Goal: Feedback & Contribution: Contribute content

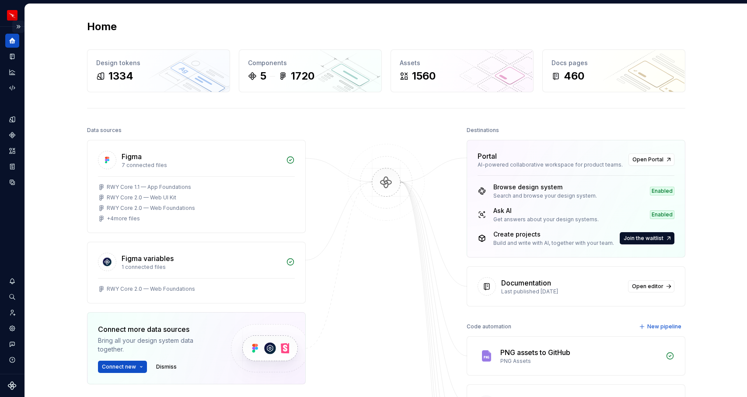
click at [16, 27] on button "Expand sidebar" at bounding box center [18, 27] width 12 height 12
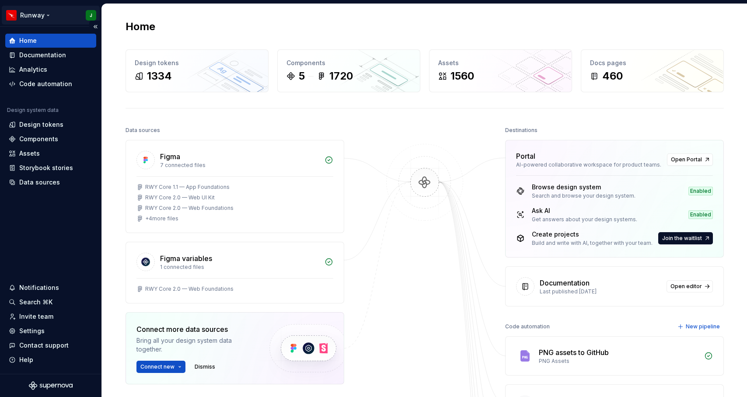
click at [47, 14] on html "Runway J Home Documentation Analytics Code automation Design system data Design…" at bounding box center [373, 198] width 747 height 397
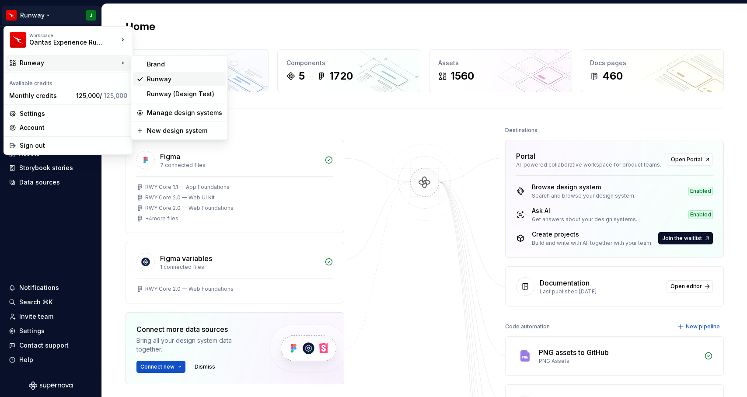
click at [162, 77] on div "Runway" at bounding box center [184, 79] width 75 height 9
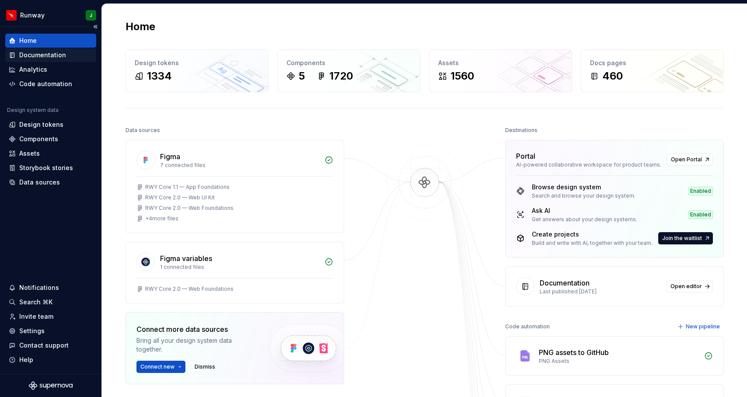
click at [47, 56] on div "Documentation" at bounding box center [42, 55] width 47 height 9
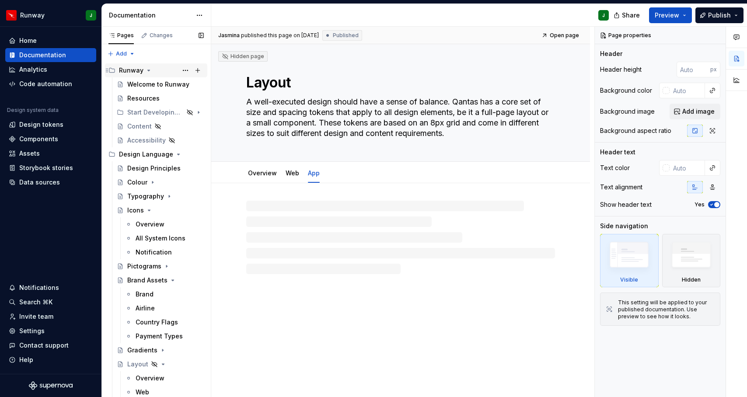
click at [148, 70] on icon "Page tree" at bounding box center [149, 70] width 2 height 1
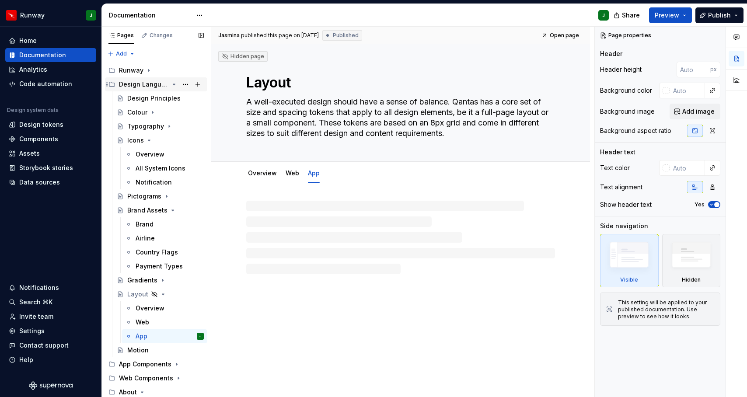
click at [176, 84] on icon "Page tree" at bounding box center [173, 84] width 7 height 7
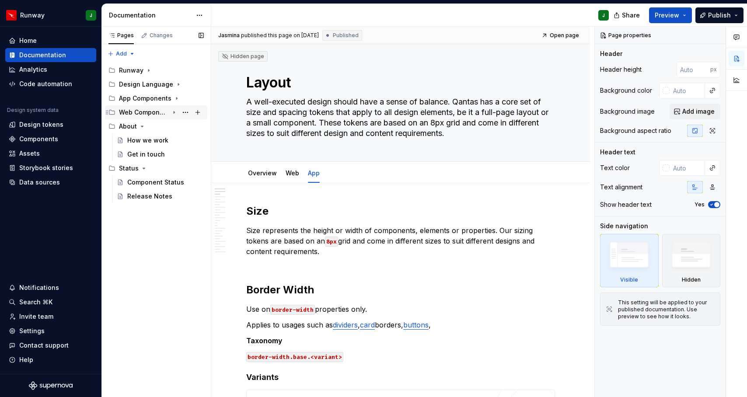
click at [175, 111] on icon "Page tree" at bounding box center [173, 112] width 7 height 7
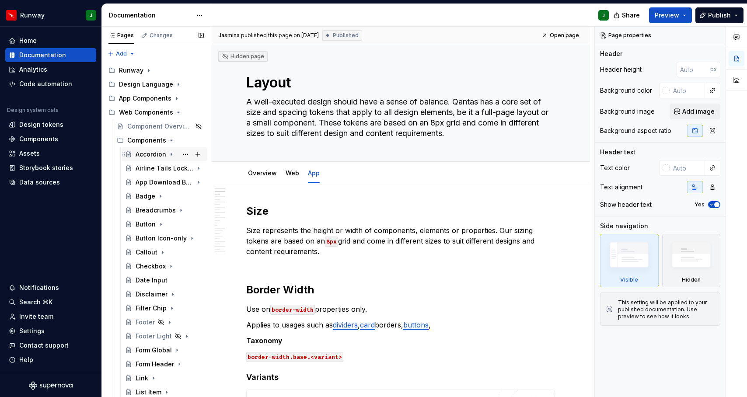
click at [145, 154] on div "Accordion" at bounding box center [151, 154] width 31 height 9
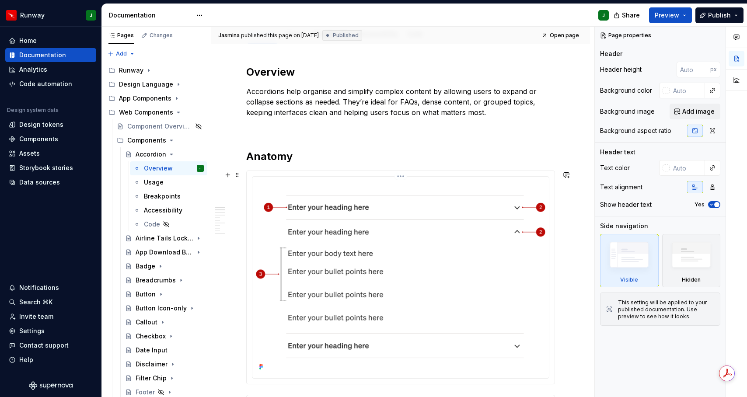
scroll to position [175, 0]
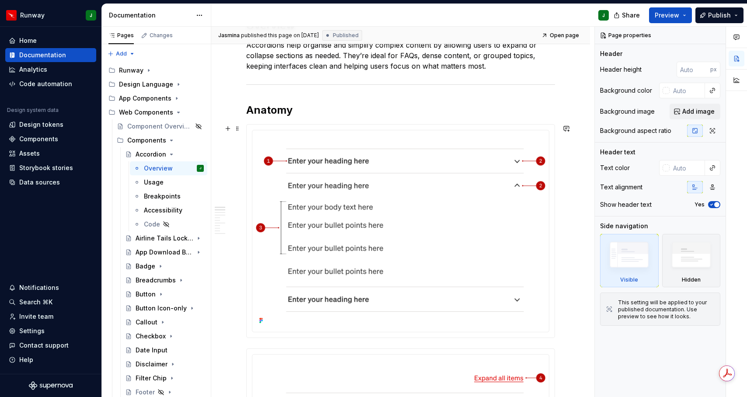
click at [263, 127] on div at bounding box center [401, 231] width 308 height 213
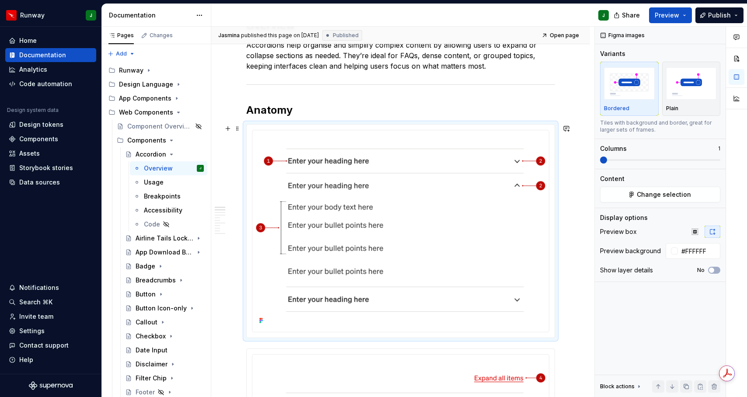
scroll to position [176, 0]
click at [573, 35] on span "Open page" at bounding box center [563, 35] width 29 height 7
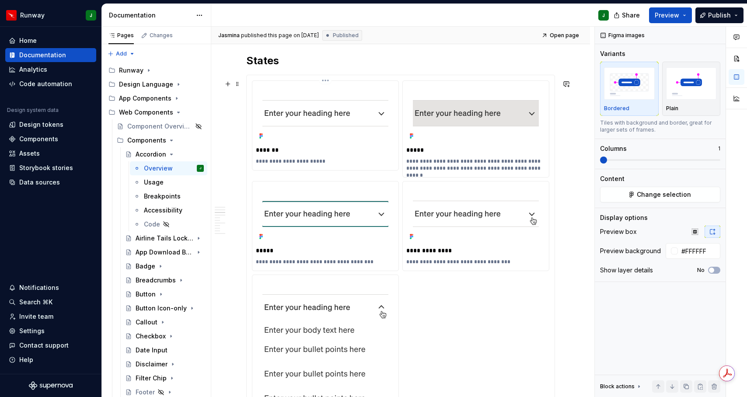
scroll to position [724, 0]
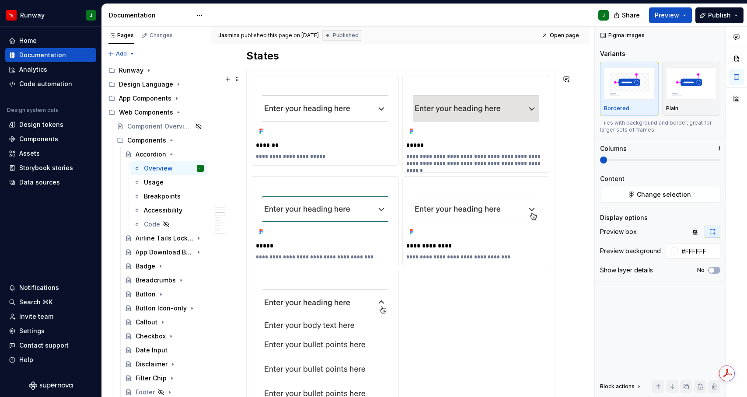
click at [356, 97] on img "To enrich screen reader interactions, please activate Accessibility in Grammarl…" at bounding box center [325, 109] width 126 height 58
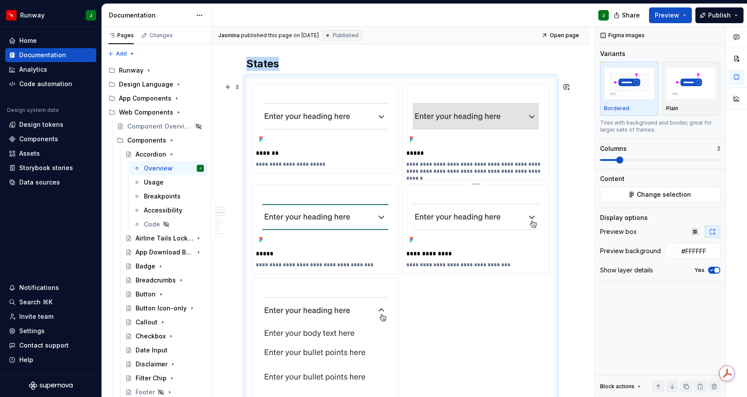
scroll to position [691, 0]
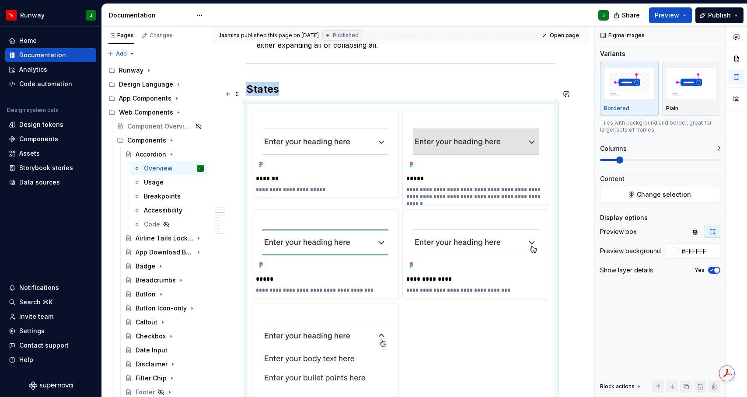
click at [296, 94] on h2 "States" at bounding box center [400, 89] width 309 height 14
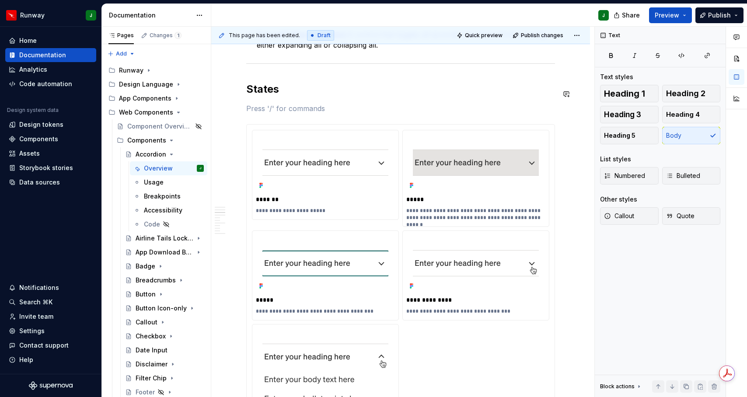
type textarea "*"
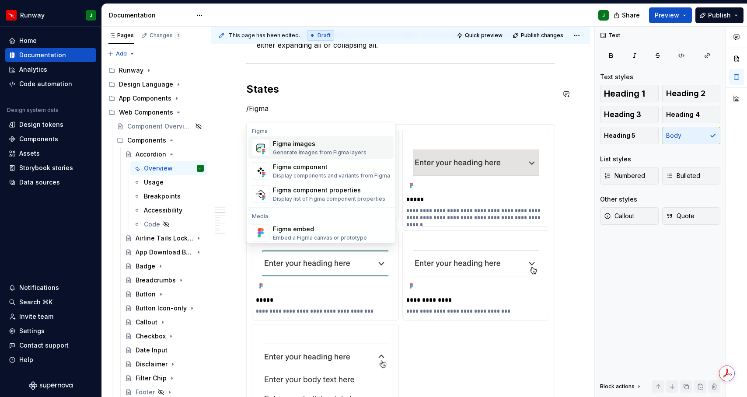
click at [305, 146] on div "Figma images" at bounding box center [320, 143] width 94 height 9
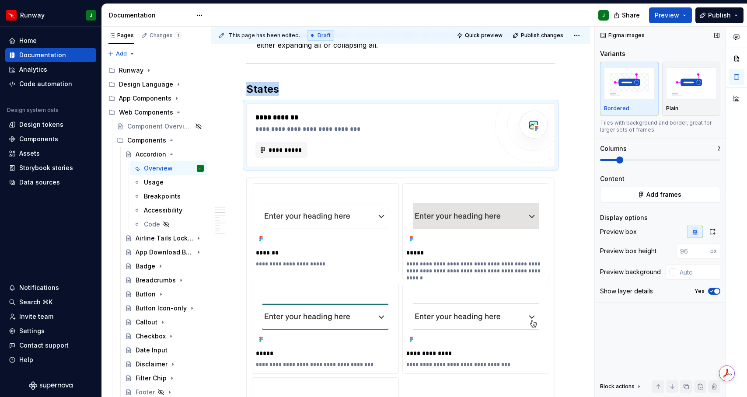
click at [618, 159] on span at bounding box center [619, 159] width 7 height 7
click at [714, 232] on icon "button" at bounding box center [712, 231] width 7 height 7
type textarea "*"
click at [699, 252] on input "text" at bounding box center [698, 251] width 44 height 16
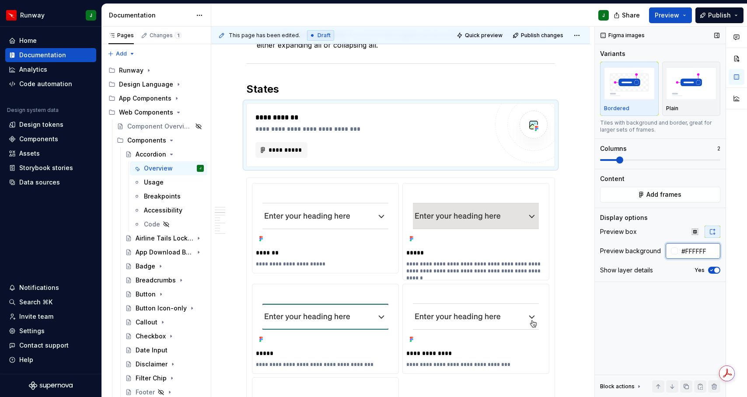
type input "#FFFFFF"
click at [634, 192] on button "Add frames" at bounding box center [660, 195] width 120 height 16
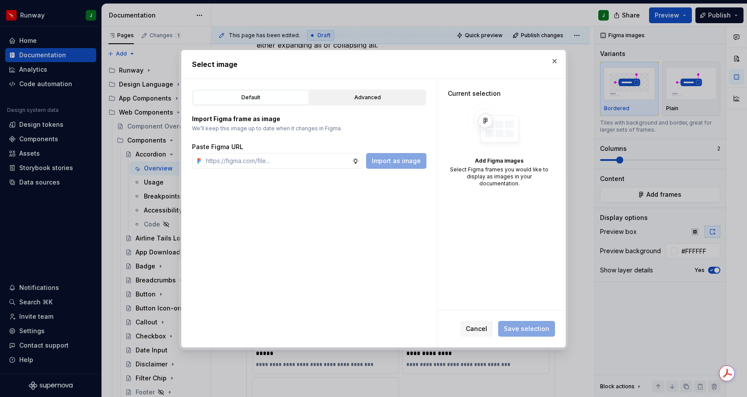
click at [371, 98] on div "Advanced" at bounding box center [368, 97] width 110 height 9
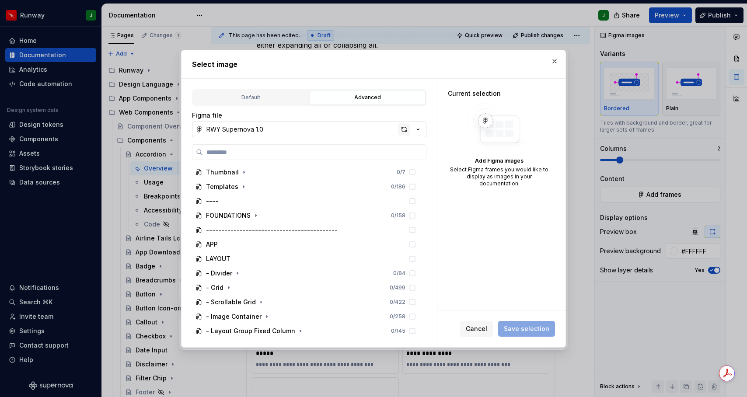
click at [403, 129] on div "button" at bounding box center [404, 129] width 12 height 12
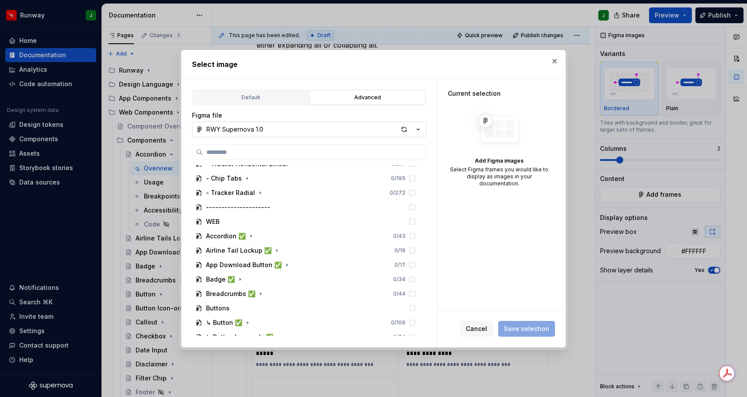
scroll to position [801, 0]
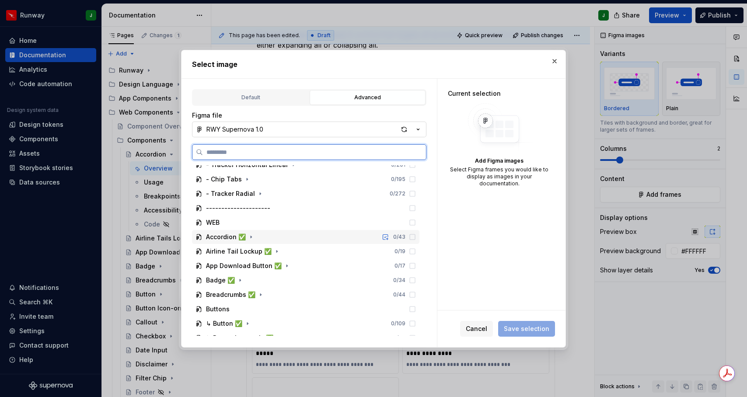
click at [268, 235] on div "Accordion ✅ 0 / 43" at bounding box center [305, 237] width 227 height 14
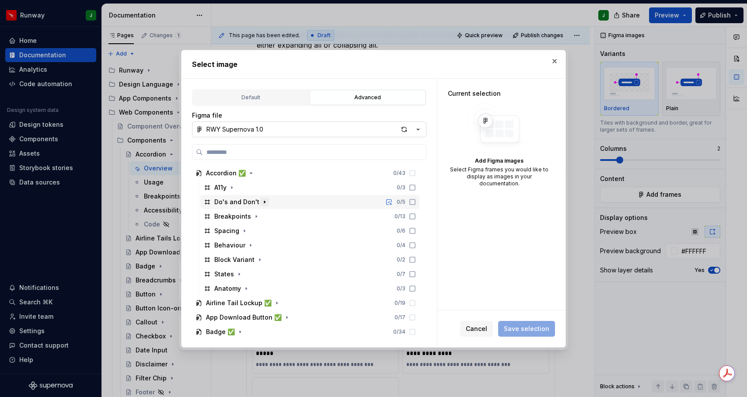
scroll to position [865, 0]
click at [239, 274] on icon "button" at bounding box center [239, 273] width 7 height 7
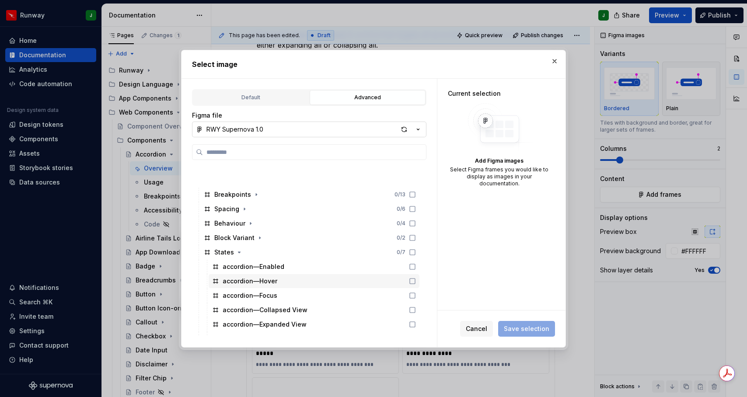
scroll to position [943, 0]
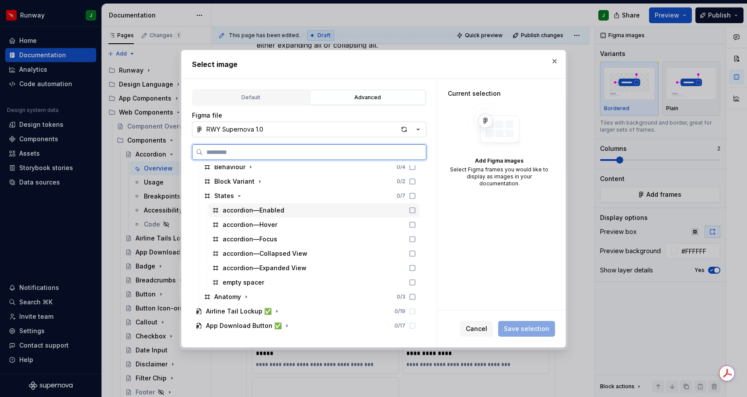
drag, startPoint x: 422, startPoint y: 213, endPoint x: 421, endPoint y: 223, distance: 10.5
click at [415, 212] on icon at bounding box center [412, 210] width 5 height 5
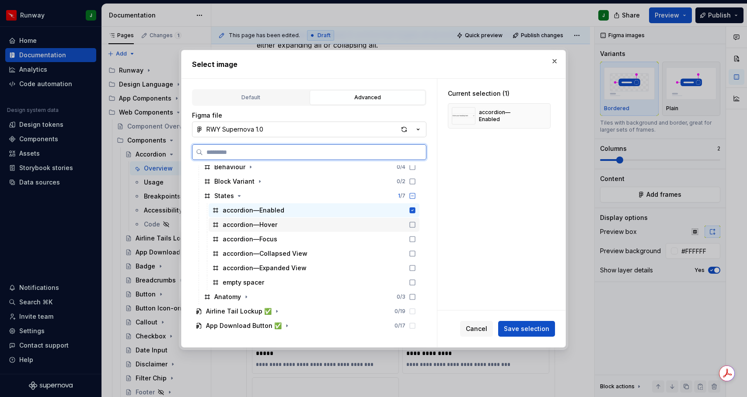
click at [416, 223] on icon at bounding box center [412, 224] width 7 height 7
click at [419, 242] on div "accordion—Focus" at bounding box center [314, 239] width 211 height 14
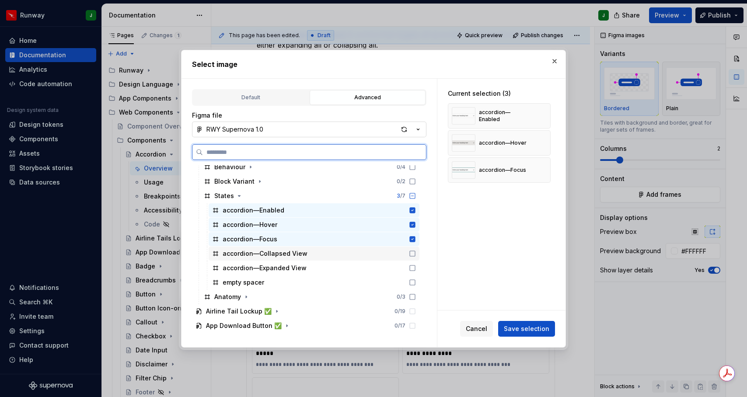
click at [416, 254] on icon at bounding box center [412, 253] width 7 height 7
click at [416, 269] on icon at bounding box center [412, 267] width 7 height 7
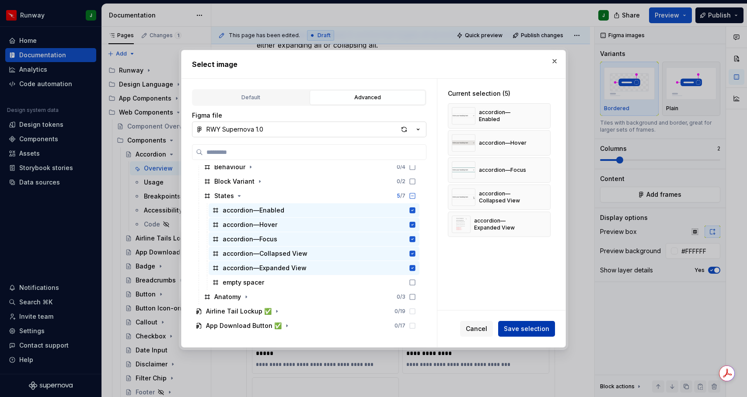
click at [532, 328] on span "Save selection" at bounding box center [526, 328] width 45 height 9
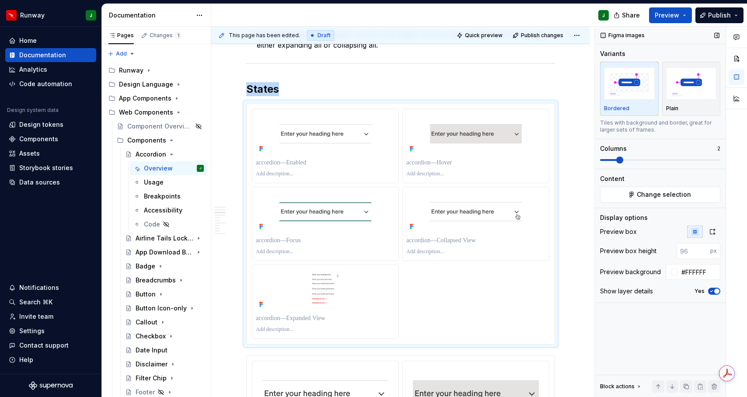
click at [619, 163] on span at bounding box center [619, 159] width 7 height 7
click at [712, 234] on icon "button" at bounding box center [712, 231] width 7 height 7
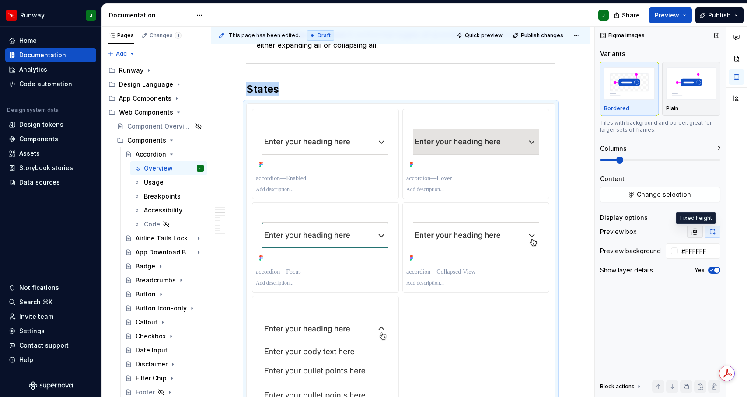
click at [688, 232] on button "button" at bounding box center [695, 232] width 16 height 12
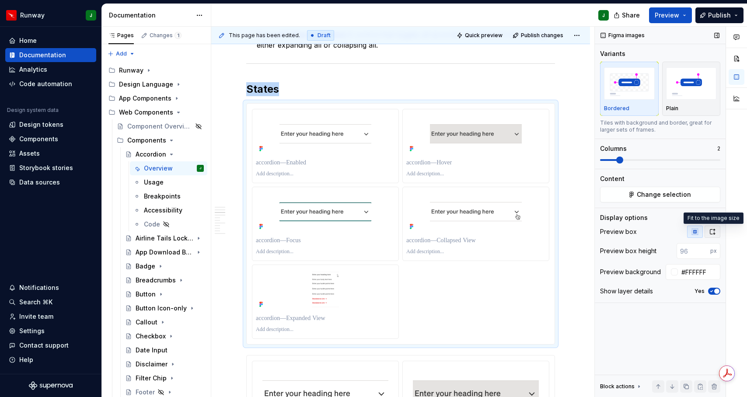
click at [714, 232] on icon "button" at bounding box center [712, 231] width 5 height 5
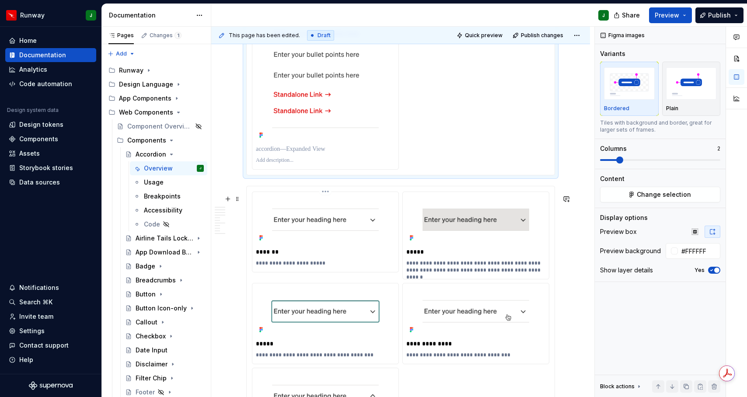
scroll to position [0, 0]
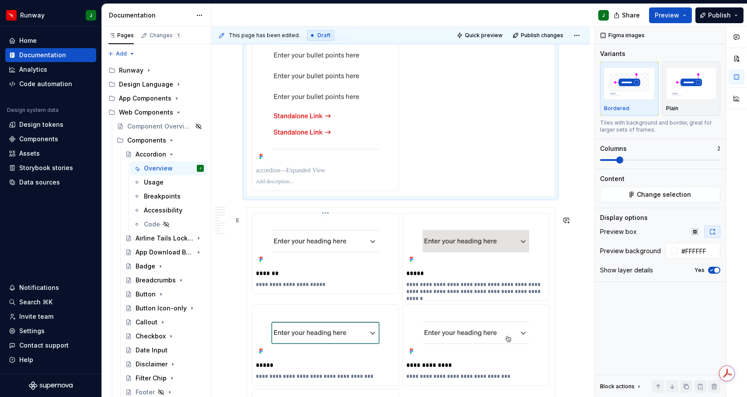
click at [324, 223] on html "Runway J Home Documentation Analytics Code automation Design system data Design…" at bounding box center [373, 198] width 747 height 397
click at [459, 170] on div "To enrich screen reader interactions, please activate Accessibility in Grammarl…" at bounding box center [400, 6] width 297 height 369
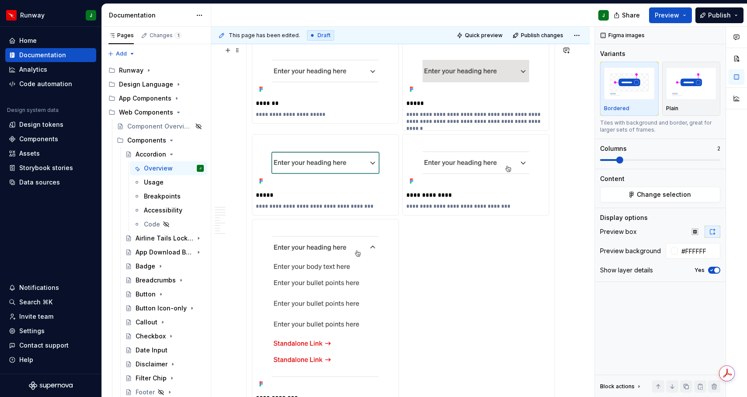
click at [450, 283] on div "**********" at bounding box center [400, 231] width 297 height 376
click at [634, 196] on button "Change selection" at bounding box center [660, 195] width 120 height 16
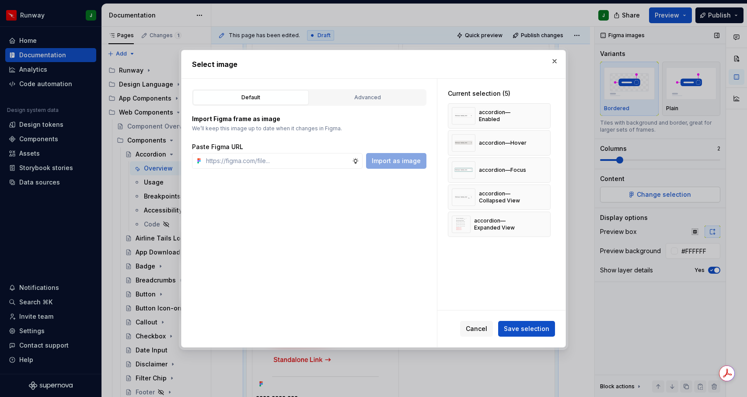
type textarea "*"
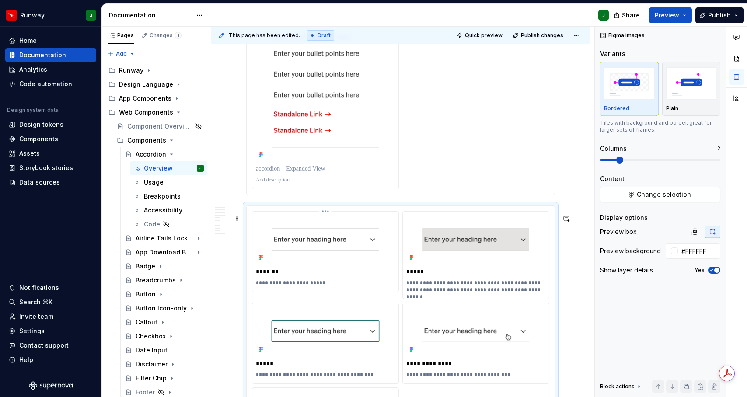
click at [268, 276] on p "*******" at bounding box center [326, 271] width 141 height 9
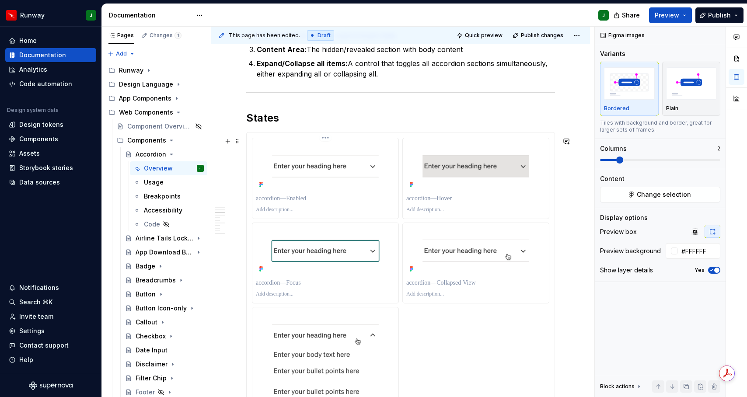
click at [298, 202] on p "To enrich screen reader interactions, please activate Accessibility in Grammarl…" at bounding box center [325, 198] width 139 height 9
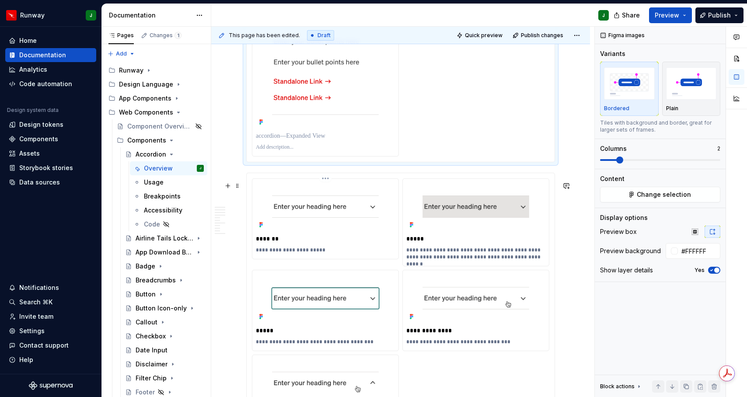
click at [287, 254] on p "**********" at bounding box center [326, 250] width 141 height 7
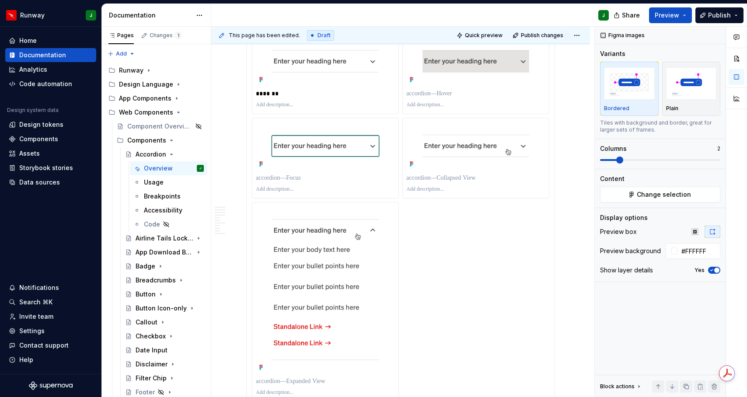
click at [285, 108] on p "To enrich screen reader interactions, please activate Accessibility in Grammarl…" at bounding box center [325, 104] width 139 height 7
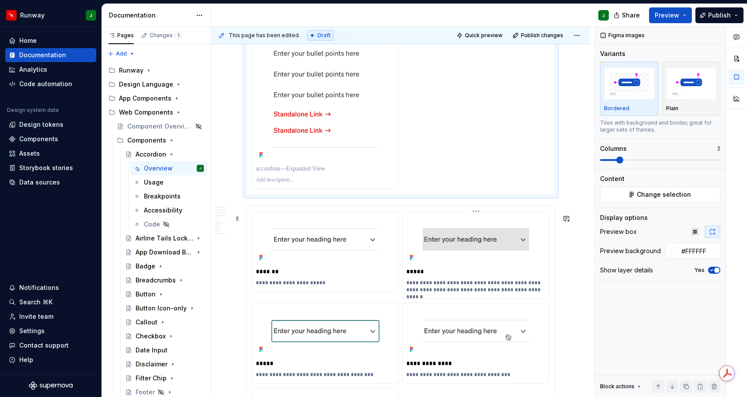
click at [431, 293] on p "**********" at bounding box center [476, 286] width 141 height 14
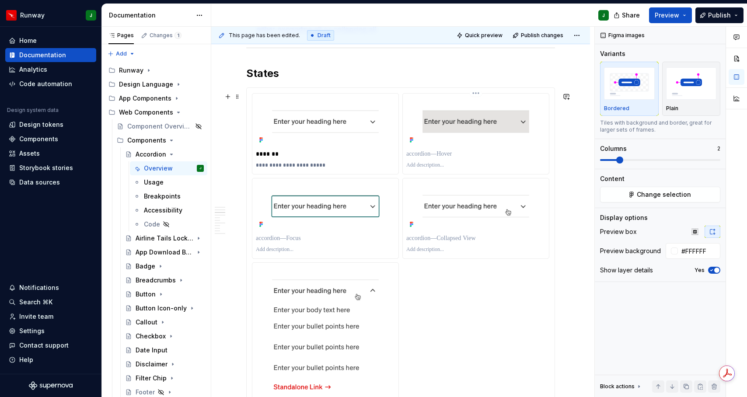
click at [429, 160] on div "To enrich screen reader interactions, please activate Accessibility in Grammarl…" at bounding box center [475, 154] width 139 height 12
click at [429, 158] on p "To enrich screen reader interactions, please activate Accessibility in Grammarl…" at bounding box center [475, 154] width 139 height 9
click at [432, 169] on p "To enrich screen reader interactions, please activate Accessibility in Grammarl…" at bounding box center [475, 165] width 139 height 7
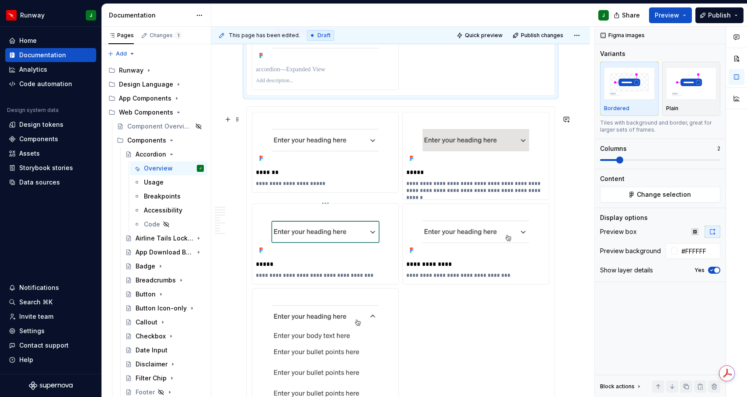
click at [276, 279] on p "**********" at bounding box center [326, 275] width 141 height 7
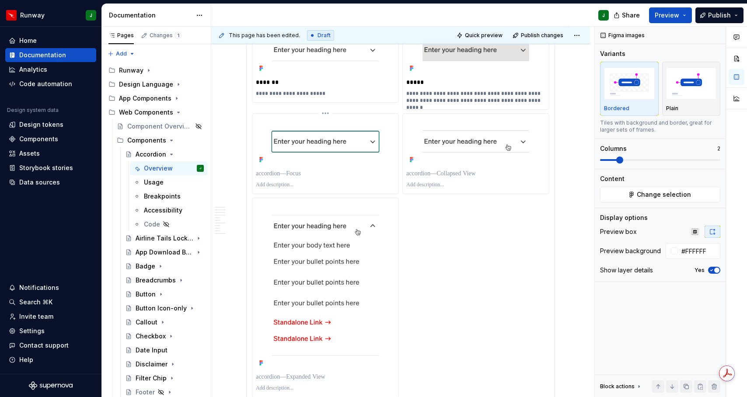
click at [271, 178] on p "To enrich screen reader interactions, please activate Accessibility in Grammarl…" at bounding box center [325, 173] width 139 height 9
click at [274, 188] on p "To enrich screen reader interactions, please activate Accessibility in Grammarl…" at bounding box center [325, 184] width 139 height 7
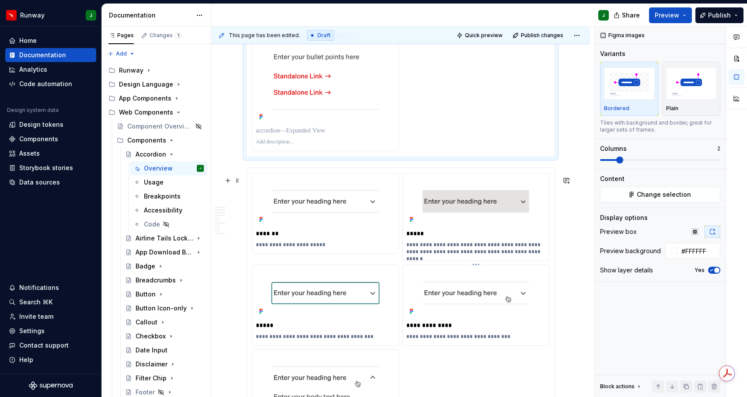
click at [437, 340] on p "**********" at bounding box center [476, 336] width 141 height 7
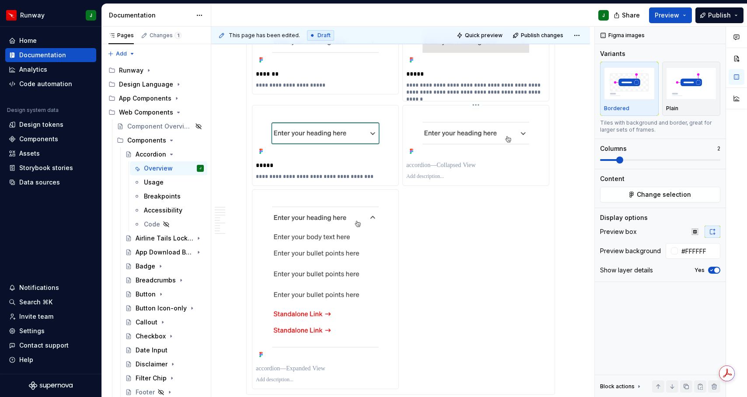
click at [431, 170] on p "To enrich screen reader interactions, please activate Accessibility in Grammarl…" at bounding box center [475, 165] width 139 height 9
click at [432, 180] on p "To enrich screen reader interactions, please activate Accessibility in Grammarl…" at bounding box center [475, 176] width 139 height 7
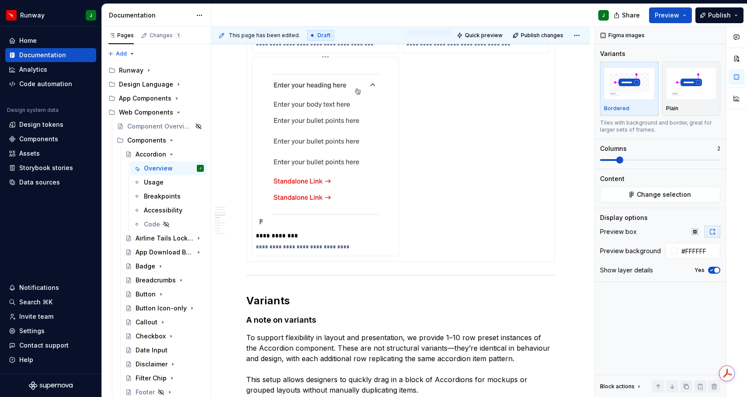
click at [299, 250] on p "**********" at bounding box center [326, 246] width 141 height 7
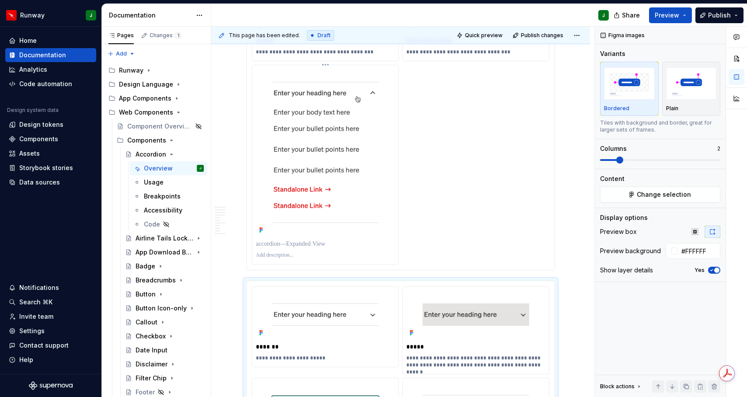
click at [298, 248] on p "To enrich screen reader interactions, please activate Accessibility in Grammarl…" at bounding box center [325, 244] width 139 height 9
click at [276, 259] on p "To enrich screen reader interactions, please activate Accessibility in Grammarl…" at bounding box center [325, 255] width 139 height 7
click at [462, 264] on div "**********" at bounding box center [400, 77] width 297 height 376
click at [238, 294] on span at bounding box center [237, 294] width 7 height 12
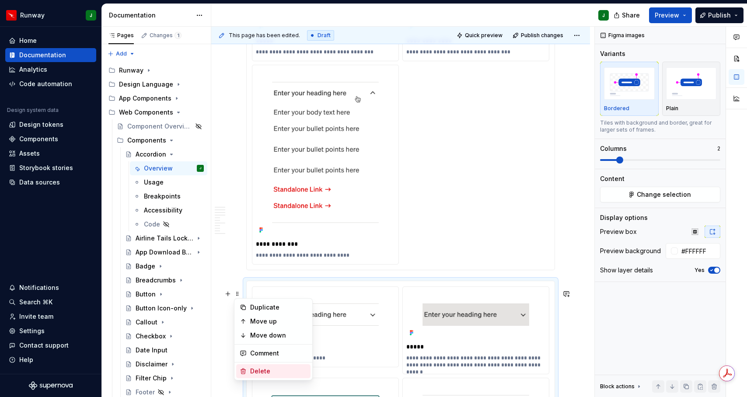
click at [261, 370] on div "Delete" at bounding box center [278, 371] width 57 height 9
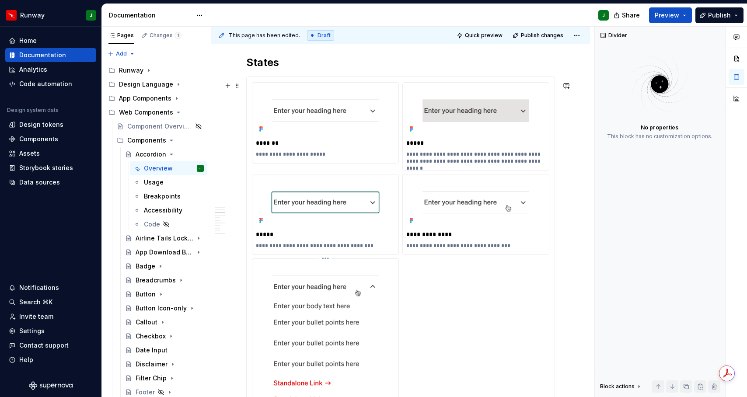
scroll to position [757, 0]
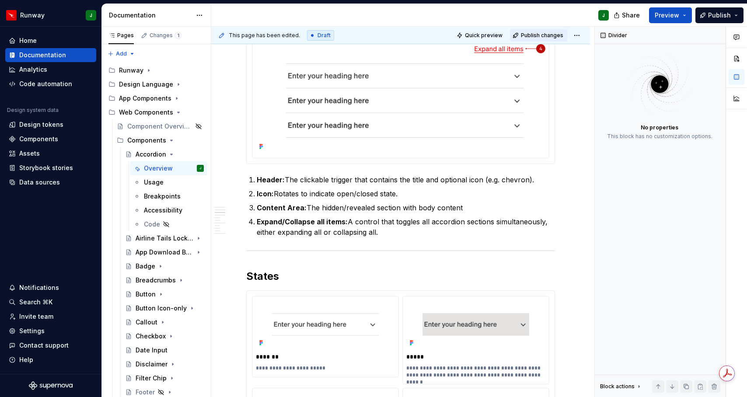
click at [541, 35] on span "Publish changes" at bounding box center [542, 35] width 42 height 7
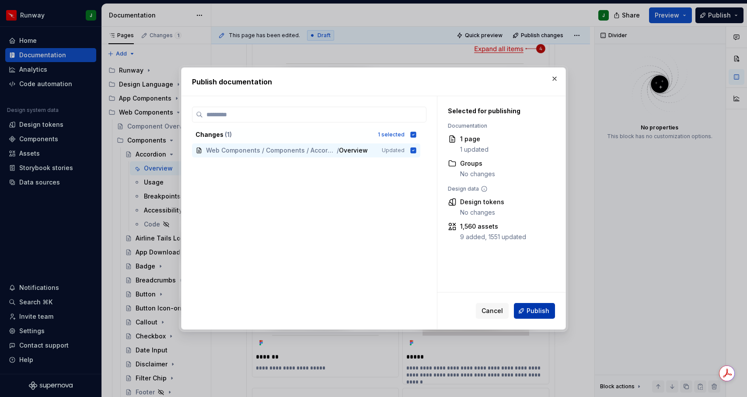
click at [539, 309] on span "Publish" at bounding box center [537, 310] width 23 height 9
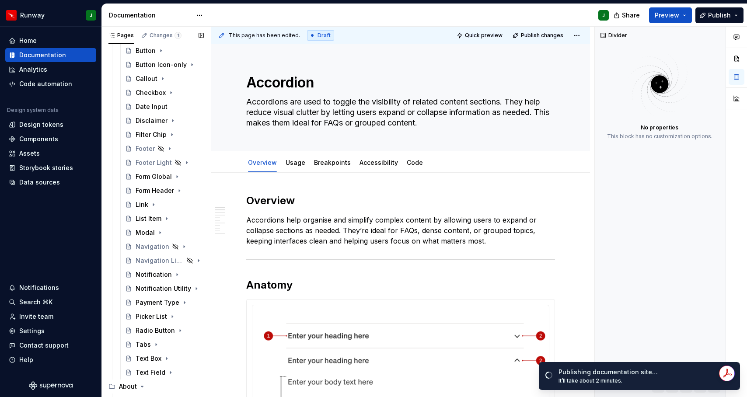
scroll to position [308, 0]
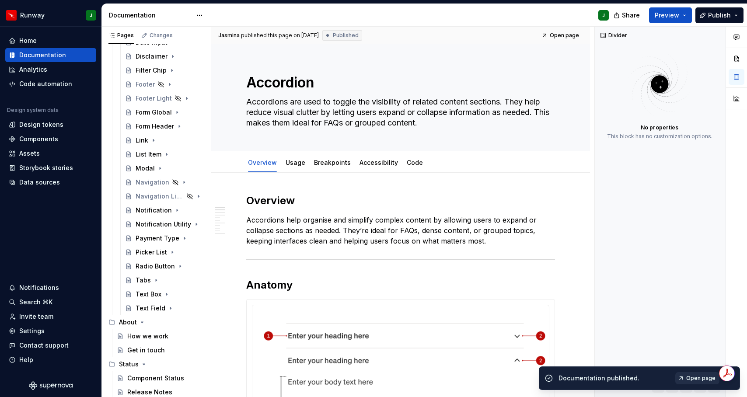
click at [698, 377] on span "Open page" at bounding box center [700, 378] width 29 height 7
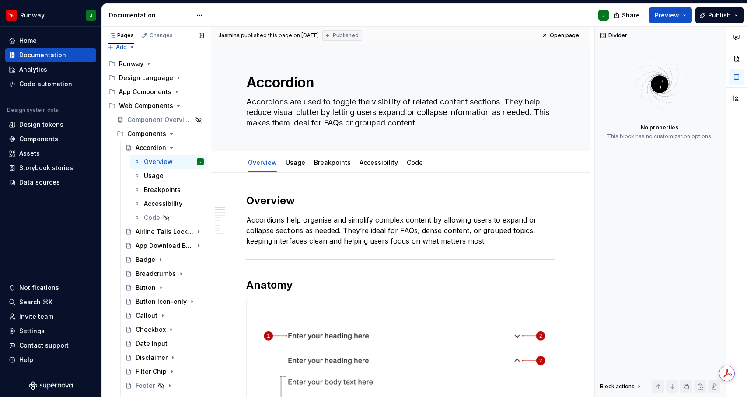
scroll to position [0, 0]
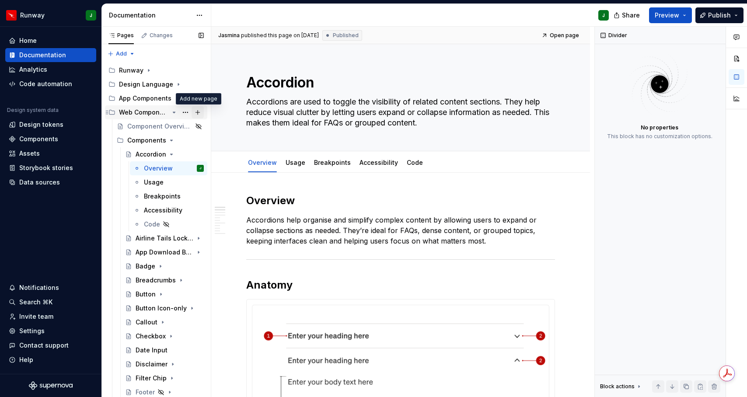
click at [198, 112] on button "Page tree" at bounding box center [197, 112] width 12 height 12
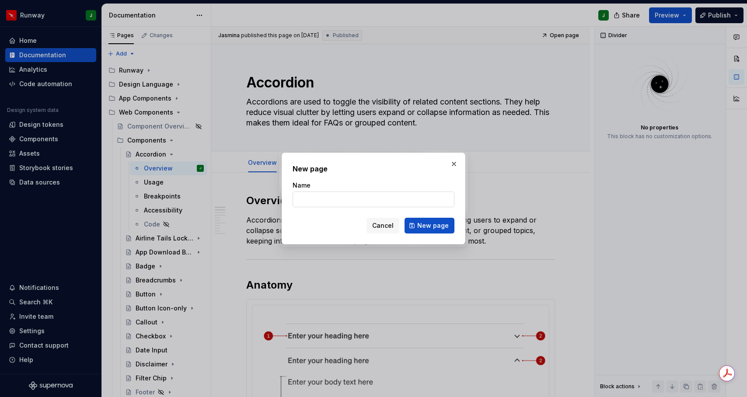
type textarea "*"
click at [304, 200] on input "Name" at bounding box center [373, 199] width 162 height 16
type input "Progress Stepper"
click at [441, 226] on span "New page" at bounding box center [432, 225] width 31 height 9
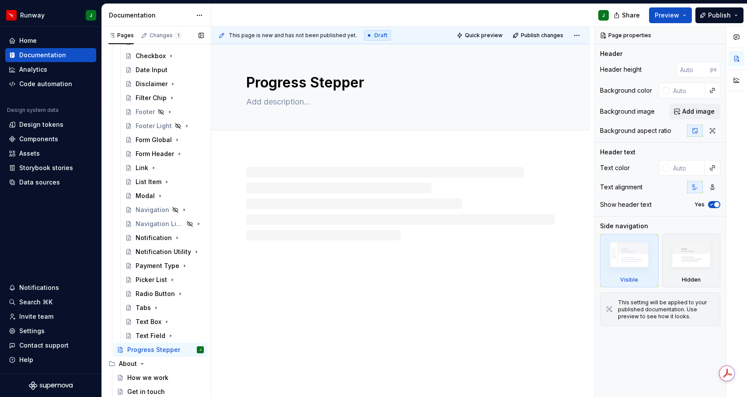
scroll to position [302, 0]
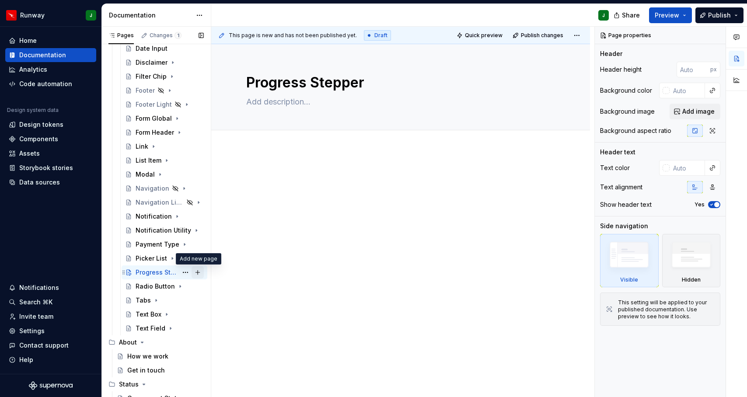
click at [197, 273] on button "Page tree" at bounding box center [197, 272] width 12 height 12
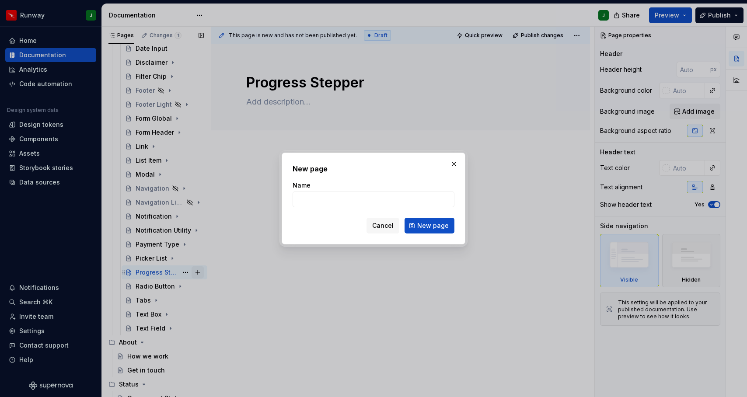
type textarea "*"
type input "Overview"
click at [433, 227] on span "New page" at bounding box center [432, 225] width 31 height 9
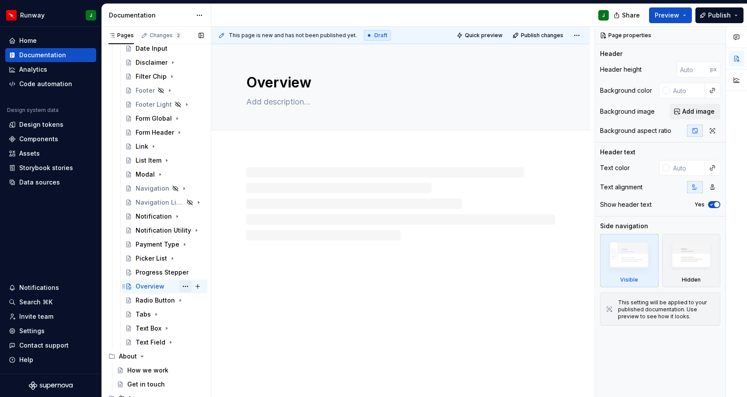
click at [186, 287] on button "Page tree" at bounding box center [185, 286] width 12 height 12
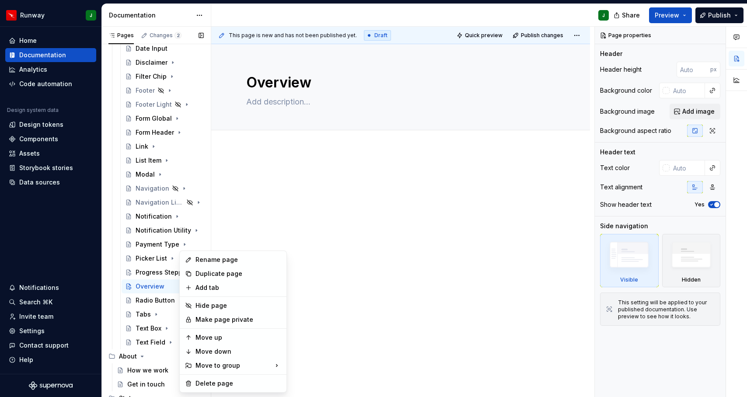
click at [168, 285] on div "Pages Changes 2 Add Accessibility guide for tree Page tree. Navigate the tree w…" at bounding box center [155, 214] width 109 height 374
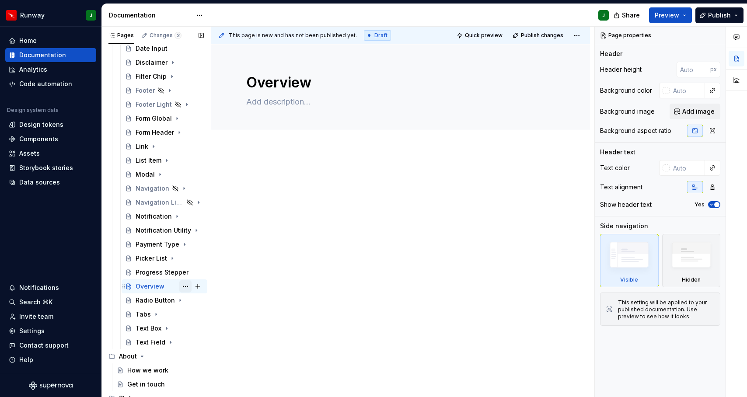
click at [184, 287] on button "Page tree" at bounding box center [185, 286] width 12 height 12
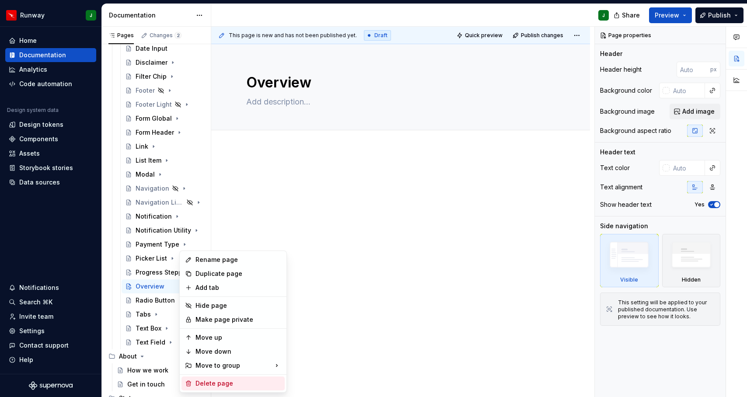
click at [209, 385] on div "Delete page" at bounding box center [238, 383] width 86 height 9
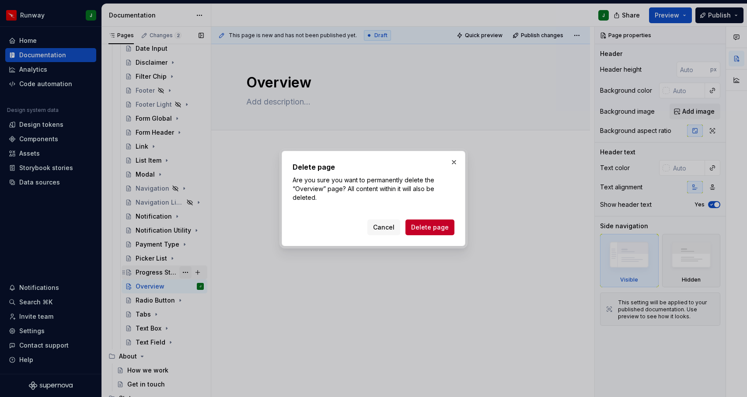
click at [435, 229] on span "Delete page" at bounding box center [430, 227] width 38 height 9
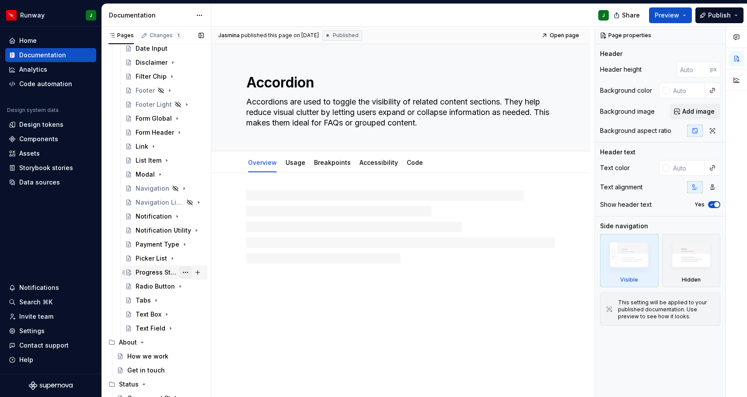
click at [185, 272] on button "Page tree" at bounding box center [185, 272] width 12 height 12
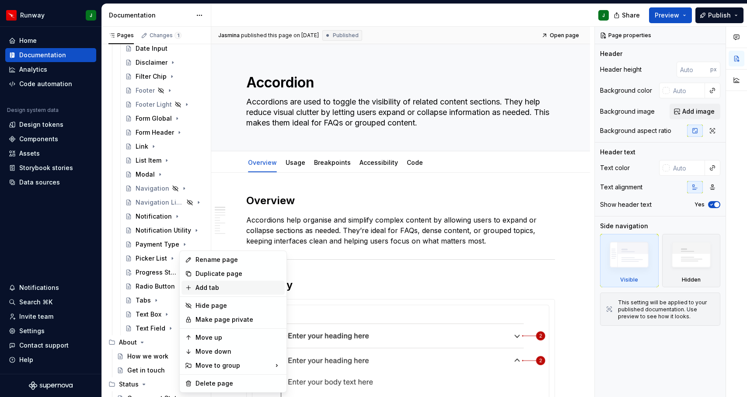
click at [210, 286] on div "Add tab" at bounding box center [238, 287] width 86 height 9
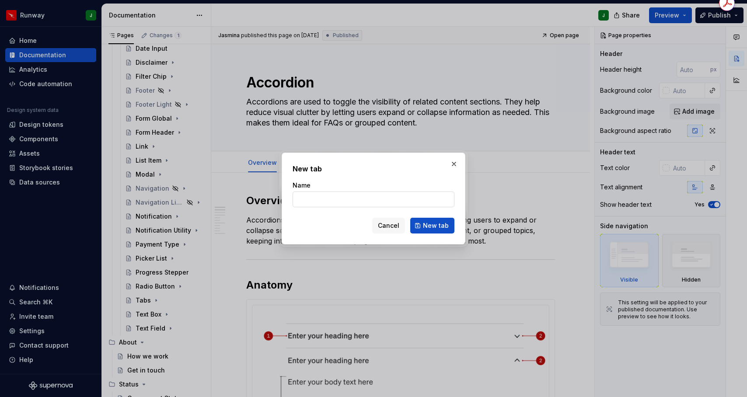
type textarea "*"
type input "Overview"
click at [442, 228] on span "New tab" at bounding box center [436, 225] width 26 height 9
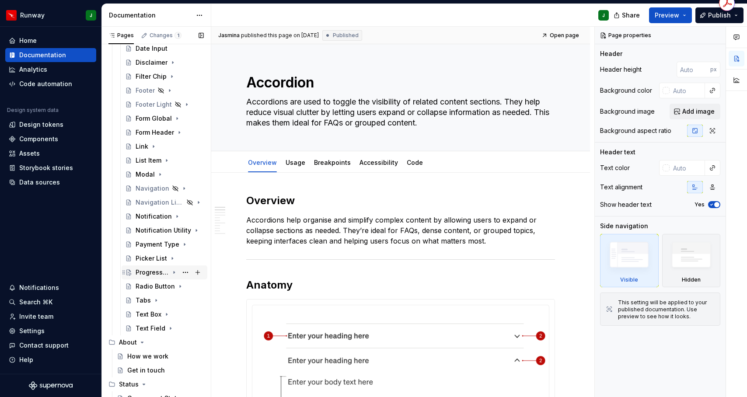
click at [173, 273] on icon "Page tree" at bounding box center [173, 272] width 7 height 7
click at [184, 272] on button "Page tree" at bounding box center [185, 272] width 12 height 12
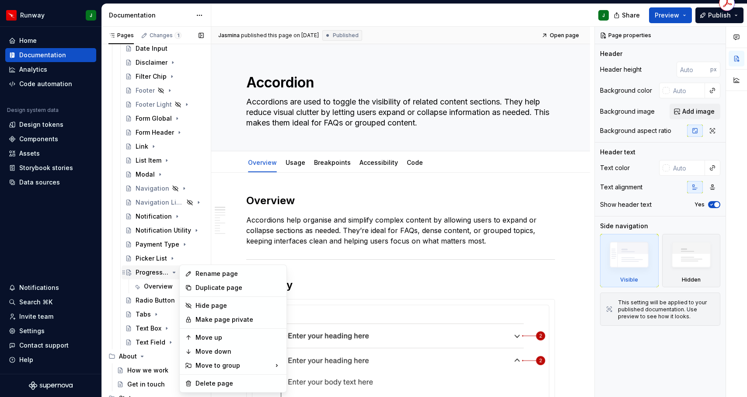
click at [154, 274] on div "Pages Changes 1 Add Accessibility guide for tree Page tree. Navigate the tree w…" at bounding box center [155, 214] width 109 height 374
click at [146, 273] on div "Progress Stepper" at bounding box center [152, 272] width 33 height 9
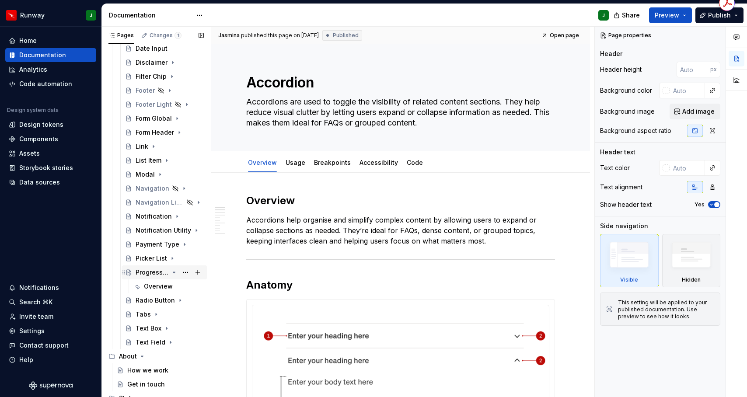
click at [146, 273] on div "Progress Stepper" at bounding box center [152, 272] width 33 height 9
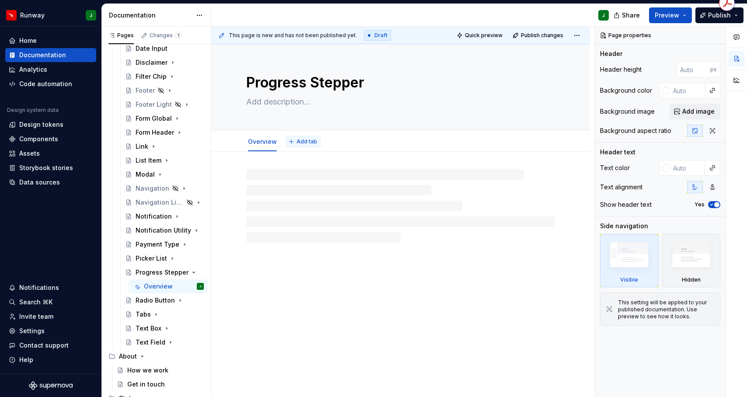
click at [304, 146] on button "Add tab" at bounding box center [302, 142] width 35 height 12
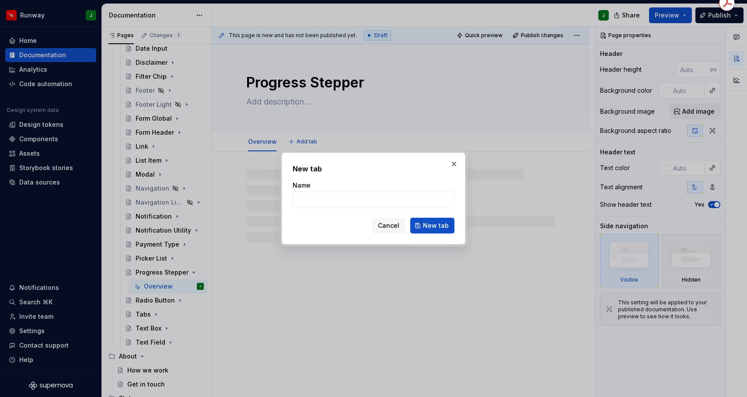
type textarea "*"
click at [309, 197] on input "Name" at bounding box center [373, 199] width 162 height 16
type input "Usage"
click at [439, 228] on span "New tab" at bounding box center [436, 225] width 26 height 9
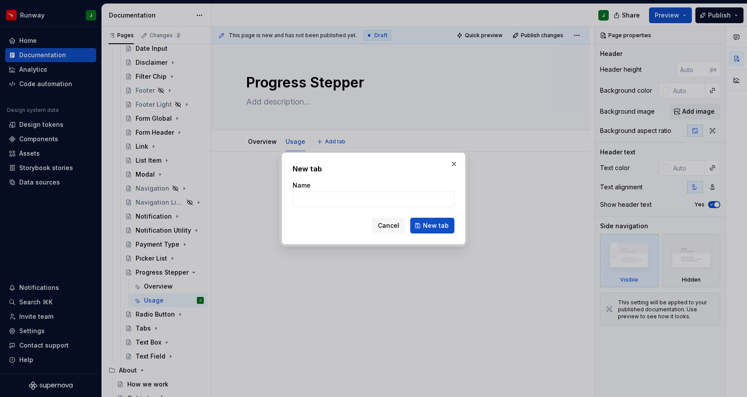
type textarea "*"
click at [337, 196] on input "Name" at bounding box center [373, 199] width 162 height 16
type input "Breakpoints"
drag, startPoint x: 442, startPoint y: 229, endPoint x: 355, endPoint y: 147, distance: 119.4
click at [442, 229] on span "New tab" at bounding box center [436, 225] width 26 height 9
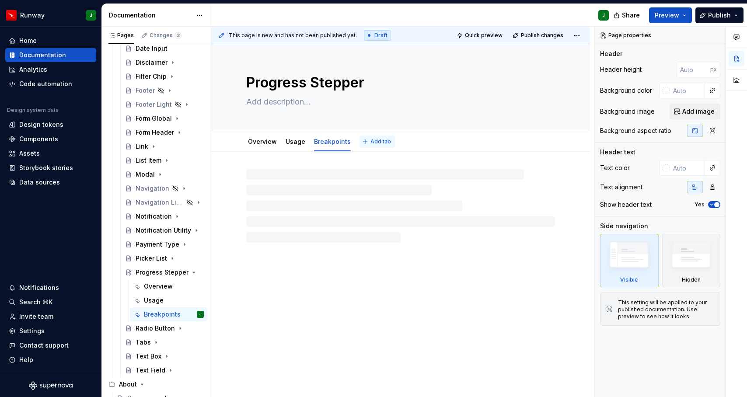
click at [370, 141] on span "Add tab" at bounding box center [380, 141] width 21 height 7
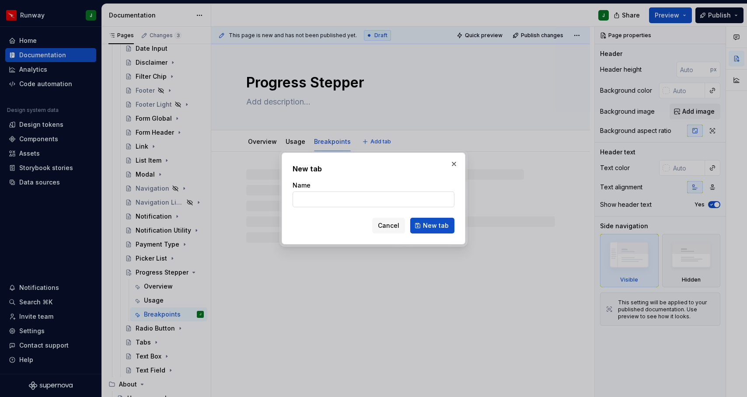
type textarea "*"
click at [328, 205] on input "Name" at bounding box center [373, 199] width 162 height 16
type input "Accessibility"
click at [439, 223] on span "New tab" at bounding box center [436, 225] width 26 height 9
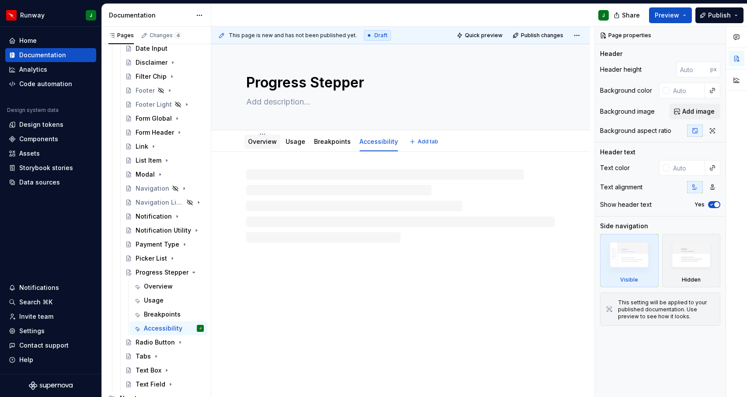
click at [261, 141] on link "Overview" at bounding box center [262, 141] width 29 height 7
type textarea "*"
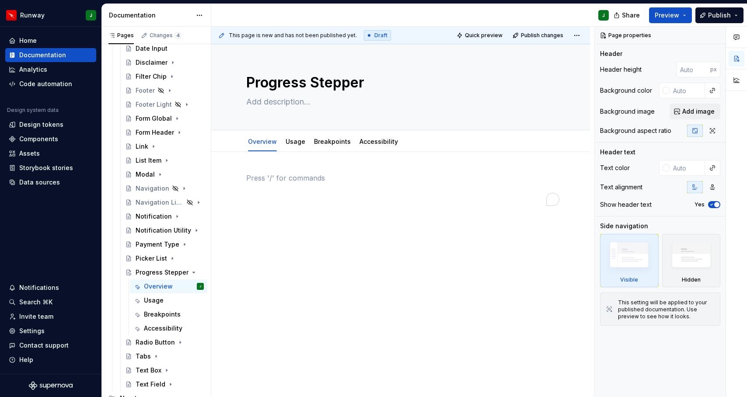
click at [267, 177] on p "To enrich screen reader interactions, please activate Accessibility in Grammarl…" at bounding box center [400, 178] width 309 height 10
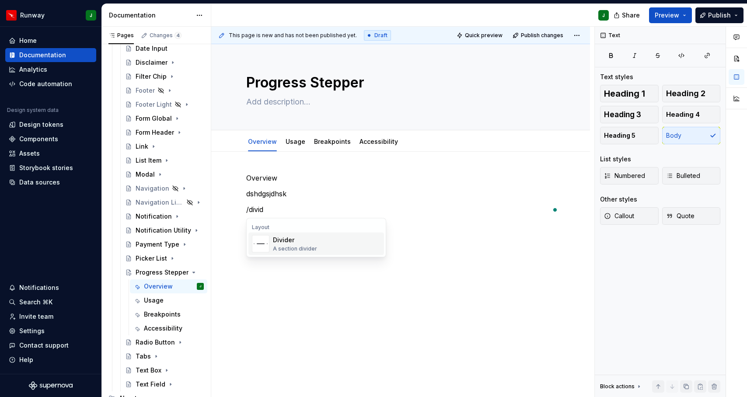
click at [281, 242] on div "Divider" at bounding box center [295, 240] width 44 height 9
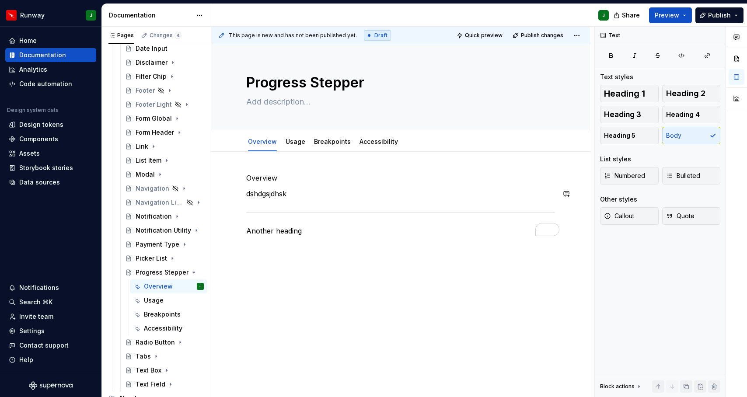
click at [260, 180] on p "Overview" at bounding box center [400, 178] width 309 height 10
click at [260, 179] on p "Overview" at bounding box center [400, 178] width 309 height 10
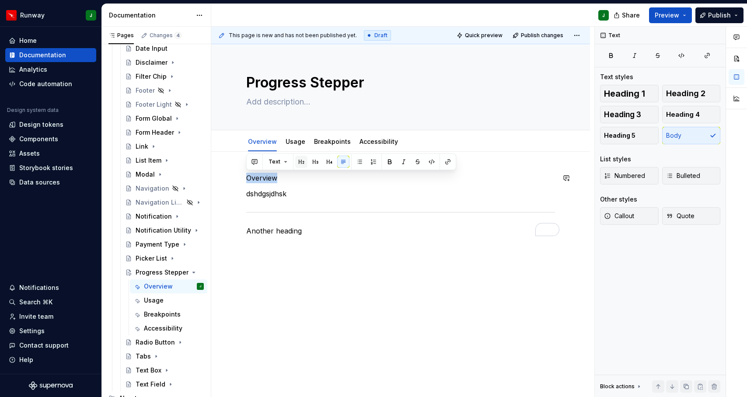
click at [299, 163] on button "button" at bounding box center [301, 162] width 12 height 12
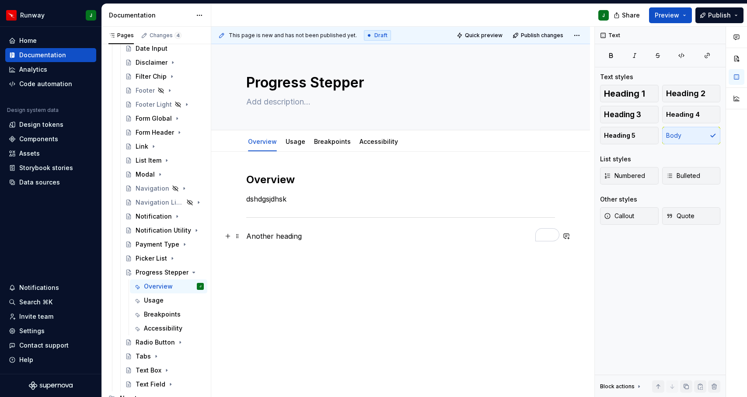
click at [266, 236] on p "Another heading" at bounding box center [400, 236] width 309 height 10
click at [302, 221] on button "button" at bounding box center [301, 220] width 12 height 12
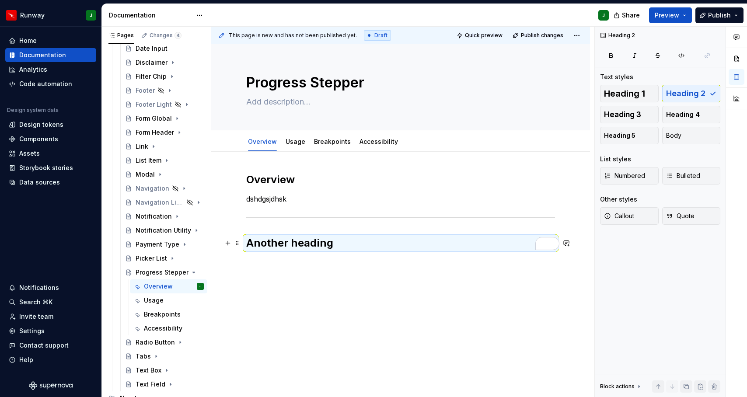
click at [306, 262] on div "Overview dshdgsjdhsk Another heading" at bounding box center [400, 266] width 379 height 228
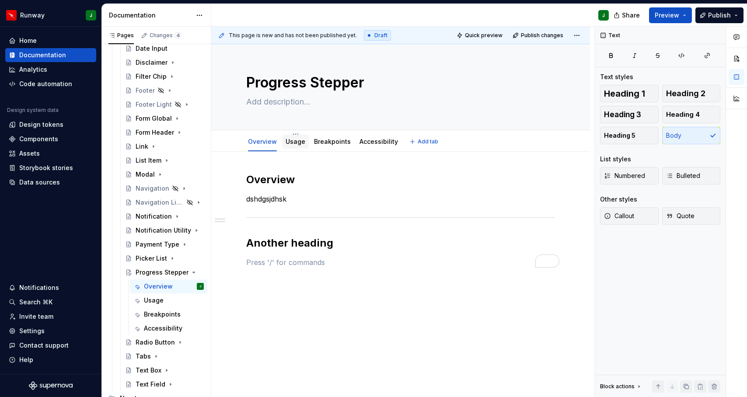
click at [292, 141] on link "Usage" at bounding box center [295, 141] width 20 height 7
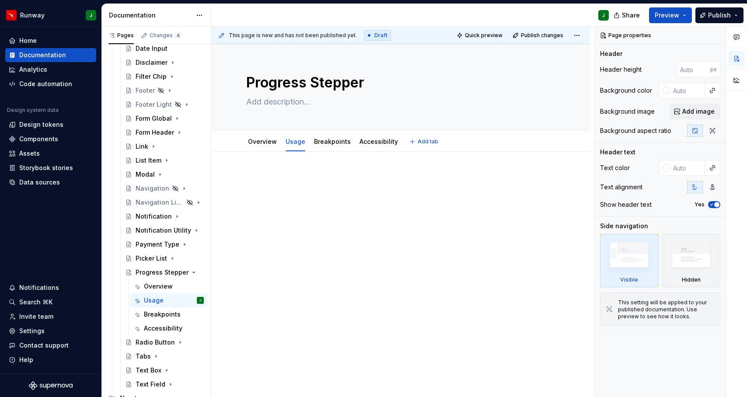
type textarea "*"
click at [280, 170] on div at bounding box center [400, 244] width 379 height 184
click at [254, 175] on p at bounding box center [400, 178] width 309 height 10
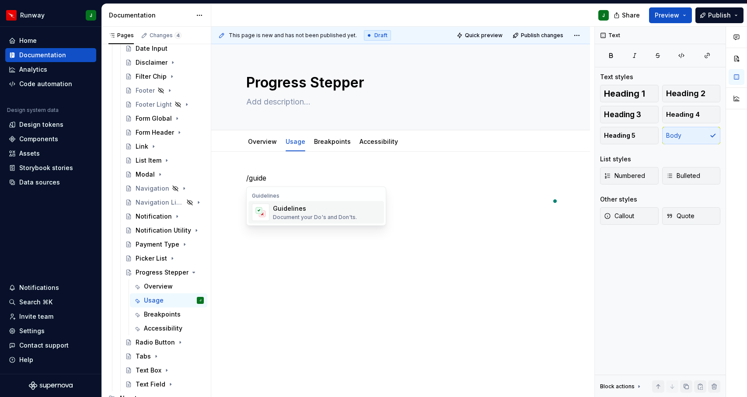
click at [305, 210] on div "Guidelines" at bounding box center [315, 208] width 84 height 9
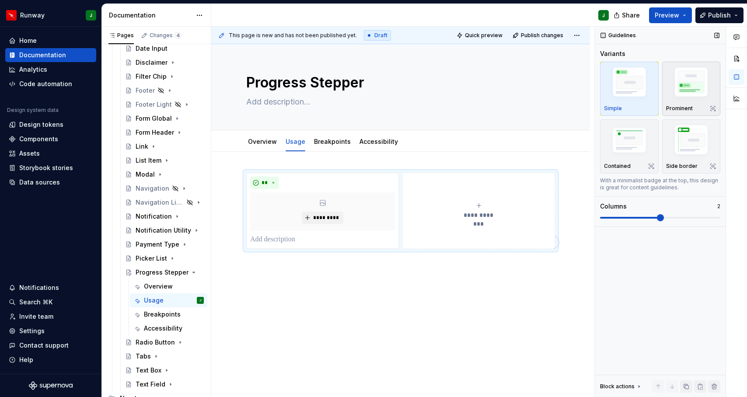
click at [688, 104] on div "Prominent" at bounding box center [691, 89] width 51 height 46
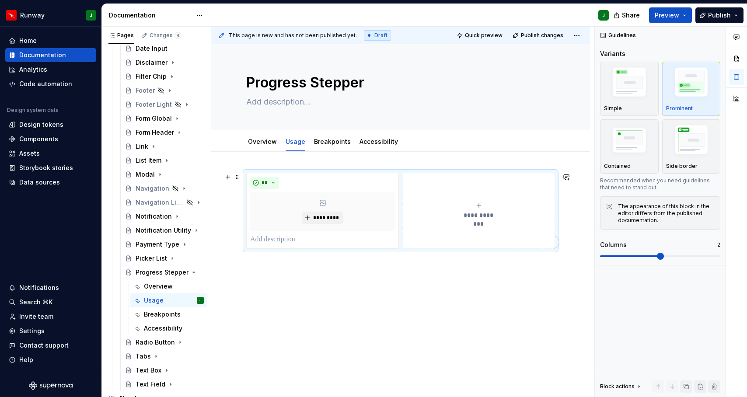
click at [482, 205] on icon "To enrich screen reader interactions, please activate Accessibility in Grammarl…" at bounding box center [478, 205] width 7 height 7
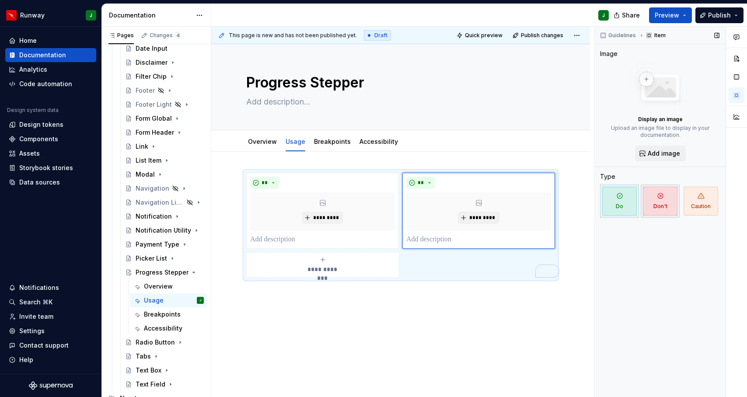
click at [654, 196] on span "Don't" at bounding box center [660, 201] width 35 height 29
click at [433, 269] on div "**********" at bounding box center [400, 225] width 309 height 105
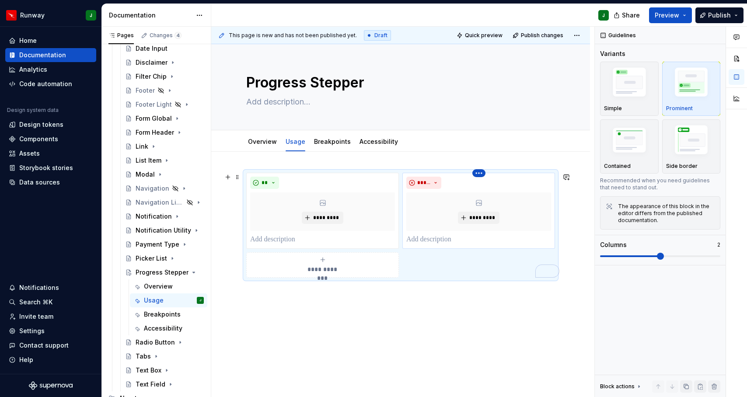
click at [481, 175] on html "Runway J Home Documentation Analytics Code automation Design system data Design…" at bounding box center [373, 198] width 747 height 397
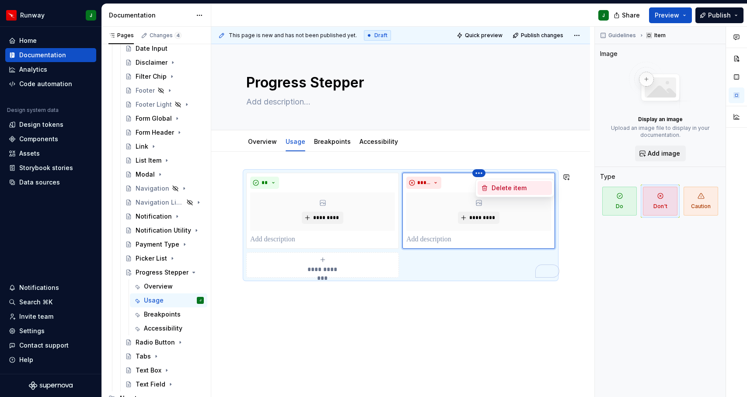
click at [496, 187] on div "Delete item" at bounding box center [519, 188] width 57 height 9
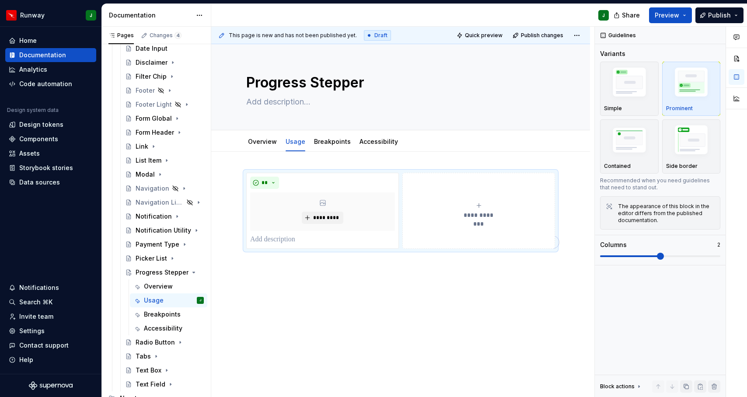
scroll to position [302, 0]
click at [187, 272] on button "Page tree" at bounding box center [185, 272] width 12 height 12
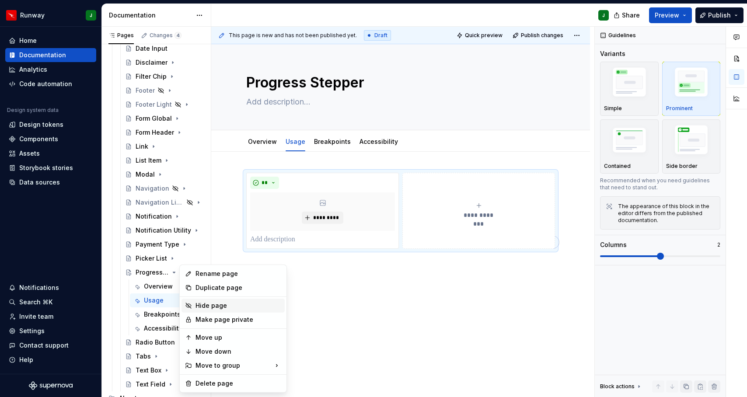
click at [209, 308] on div "Hide page" at bounding box center [238, 305] width 86 height 9
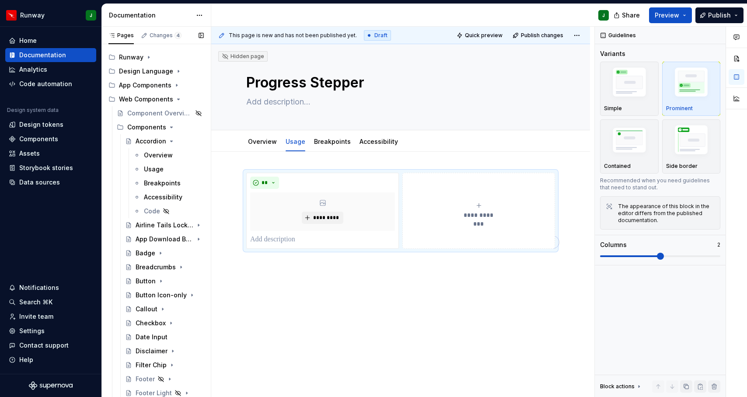
scroll to position [9, 0]
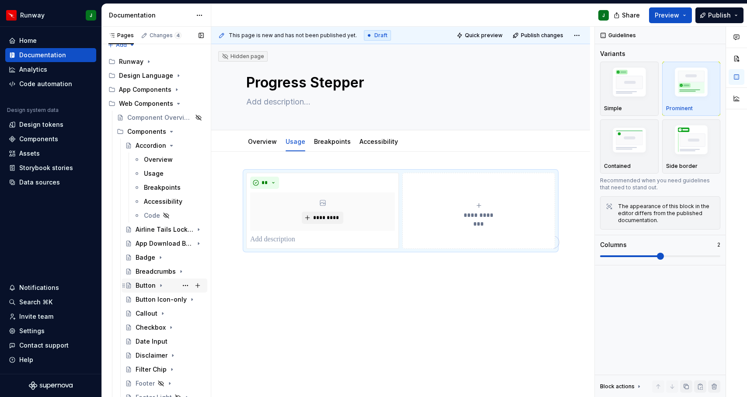
click at [160, 283] on icon "Page tree" at bounding box center [160, 285] width 7 height 7
click at [163, 299] on div "Overview" at bounding box center [158, 299] width 29 height 9
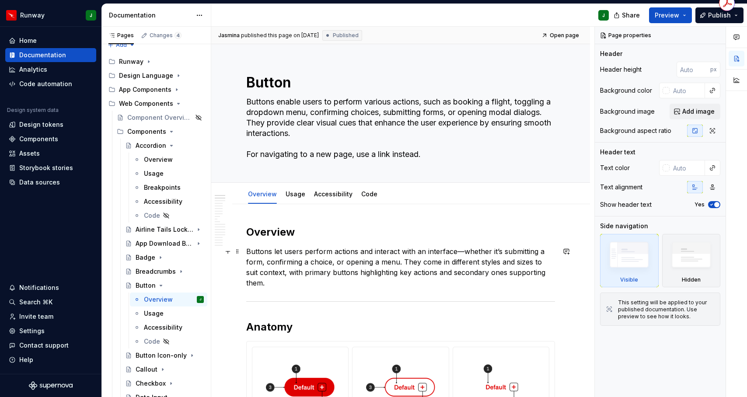
click at [269, 260] on p "Buttons let users perform actions and interact with an interface—whether it’s s…" at bounding box center [400, 267] width 309 height 42
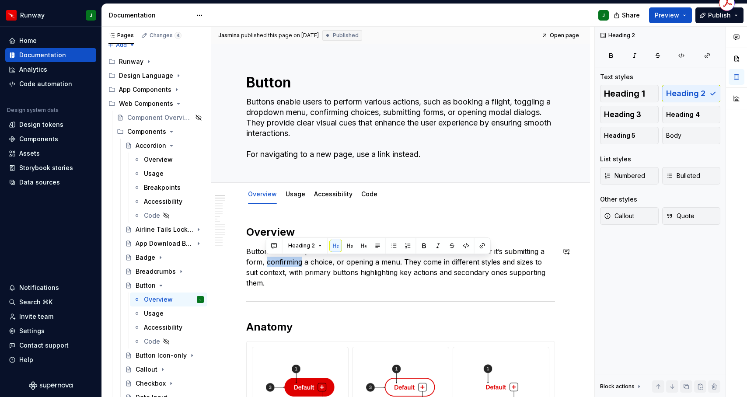
click at [254, 251] on p "Buttons let users perform actions and interact with an interface—whether it’s s…" at bounding box center [400, 267] width 309 height 42
click at [417, 263] on p "Buttons let users perform actions and interact with an interface—whether it’s s…" at bounding box center [400, 267] width 309 height 42
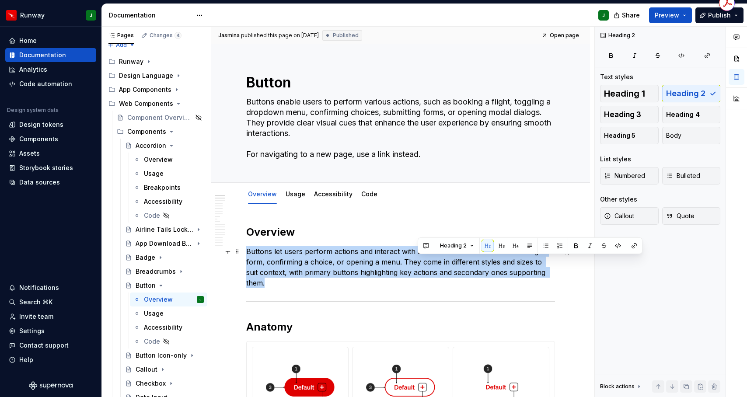
click at [417, 263] on p "Buttons let users perform actions and interact with an interface—whether it’s s…" at bounding box center [400, 267] width 309 height 42
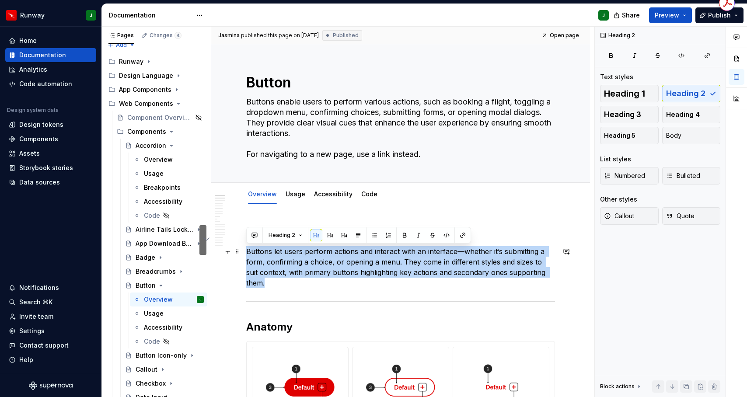
click at [417, 263] on p "Buttons let users perform actions and interact with an interface—whether it’s s…" at bounding box center [400, 267] width 309 height 42
click at [685, 139] on button "Body" at bounding box center [691, 135] width 59 height 17
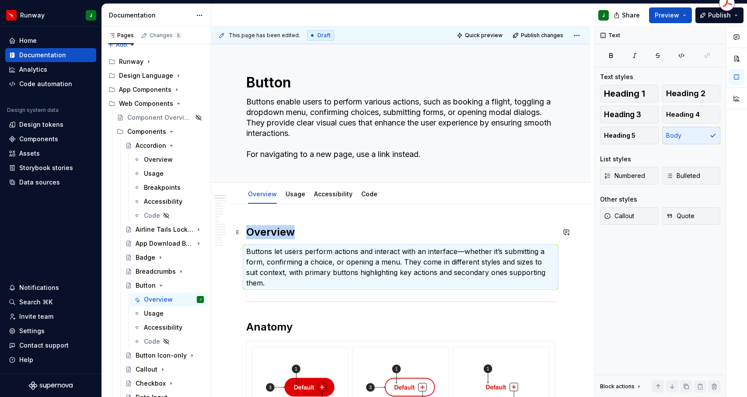
click at [331, 229] on h2 "Overview" at bounding box center [400, 232] width 309 height 14
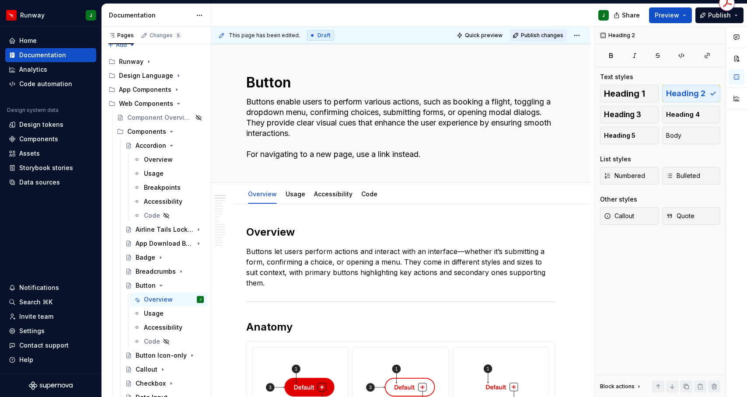
click at [549, 33] on span "Publish changes" at bounding box center [542, 35] width 42 height 7
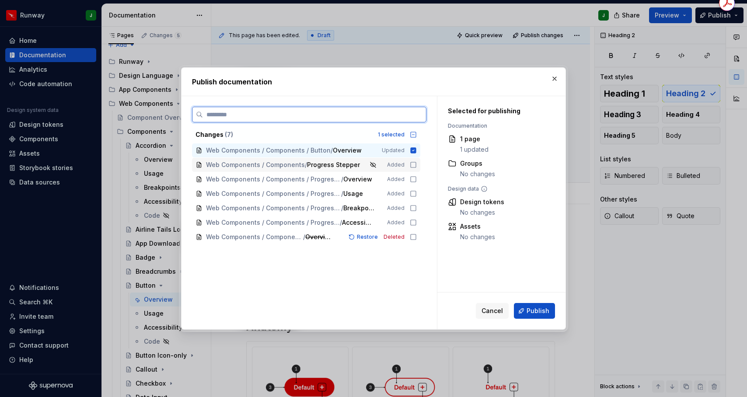
click at [416, 165] on icon at bounding box center [413, 164] width 7 height 7
click at [417, 178] on icon at bounding box center [413, 179] width 7 height 7
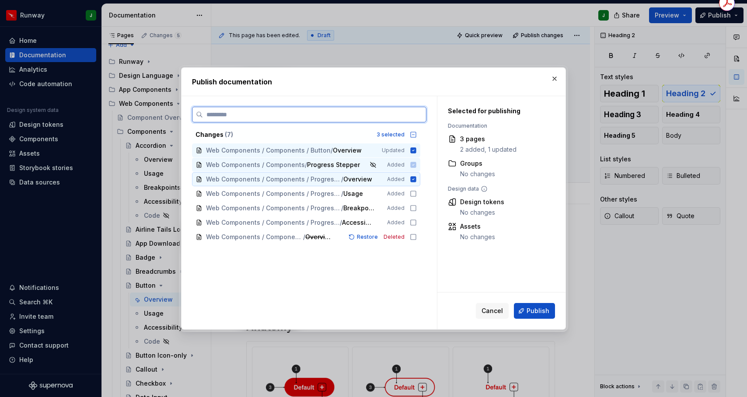
click at [417, 194] on icon at bounding box center [413, 193] width 7 height 7
click at [417, 210] on icon at bounding box center [413, 208] width 7 height 7
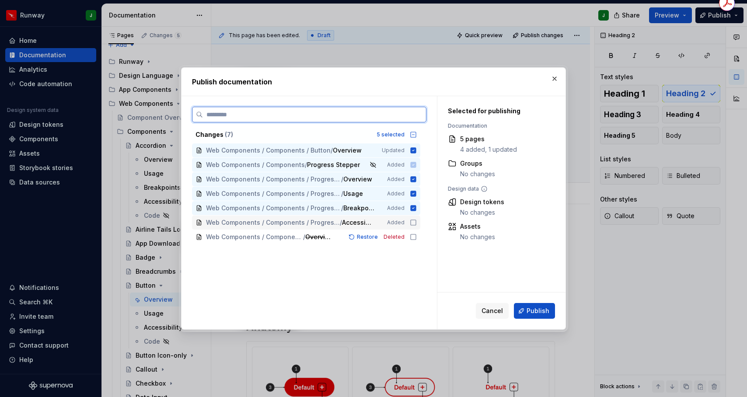
click at [418, 226] on div "Web Components / Components / Progress Stepper / Accessibility Added" at bounding box center [306, 223] width 228 height 14
click at [417, 234] on icon at bounding box center [413, 236] width 7 height 7
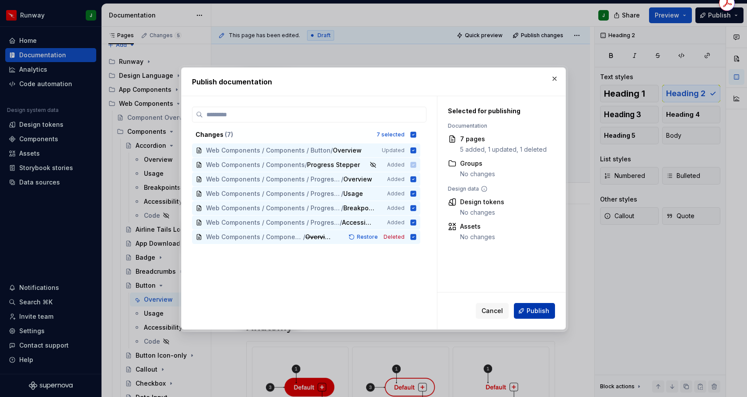
click at [540, 310] on span "Publish" at bounding box center [537, 310] width 23 height 9
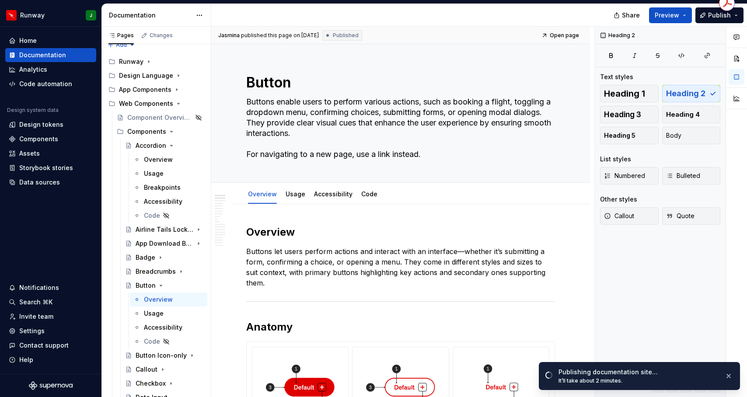
type textarea "*"
